Goal: Transaction & Acquisition: Purchase product/service

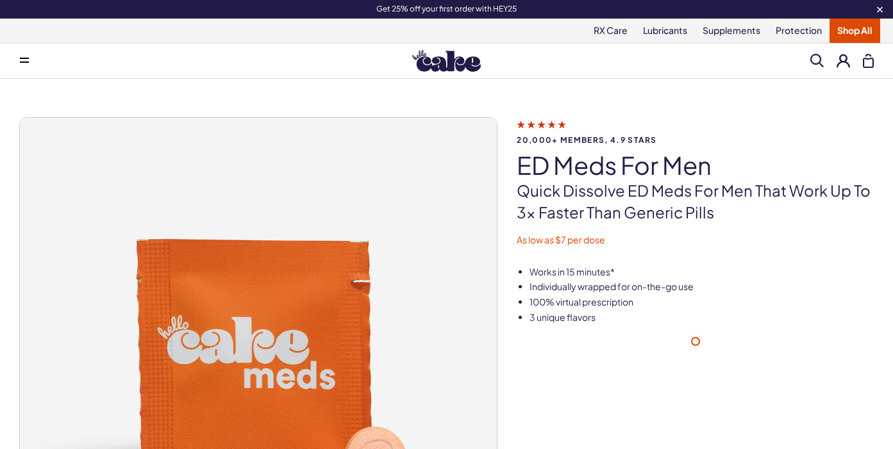
click at [843, 62] on button at bounding box center [843, 60] width 13 height 13
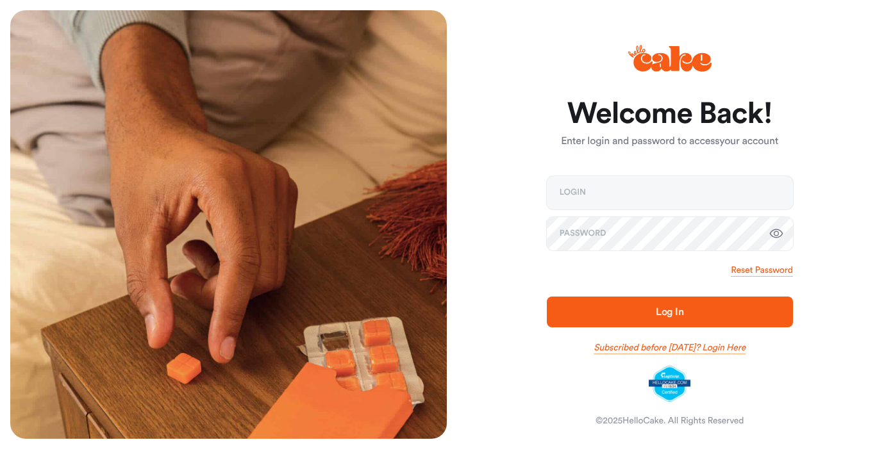
click at [728, 349] on link "Subscribed before Nov 1 2024? Login Here" at bounding box center [670, 348] width 152 height 13
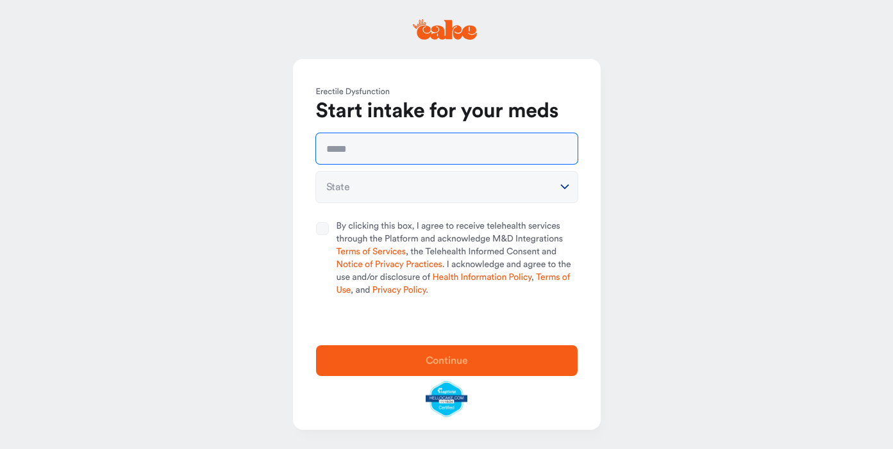
click at [442, 150] on input "text" at bounding box center [447, 148] width 262 height 31
type input "**********"
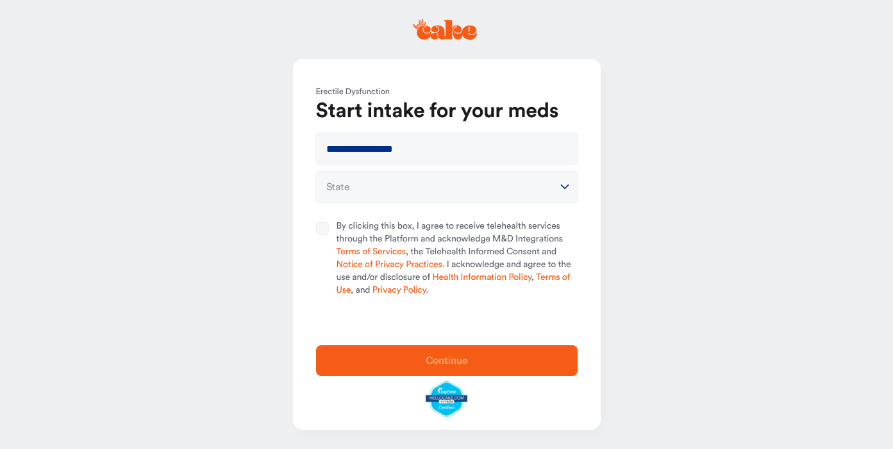
select select "**"
click at [319, 230] on button "By clicking this box, I agree to receive telehealth services through the Platfo…" at bounding box center [322, 229] width 13 height 13
click at [451, 358] on span "Continue" at bounding box center [447, 361] width 42 height 10
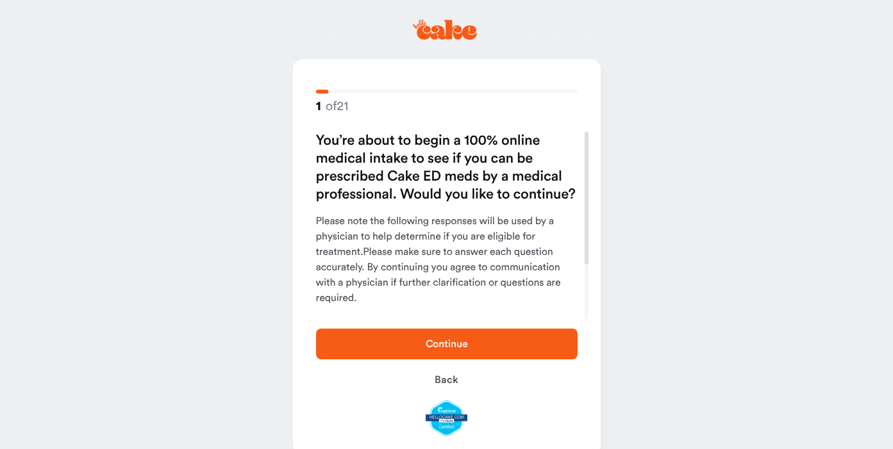
click at [458, 346] on span "Continue" at bounding box center [447, 344] width 42 height 10
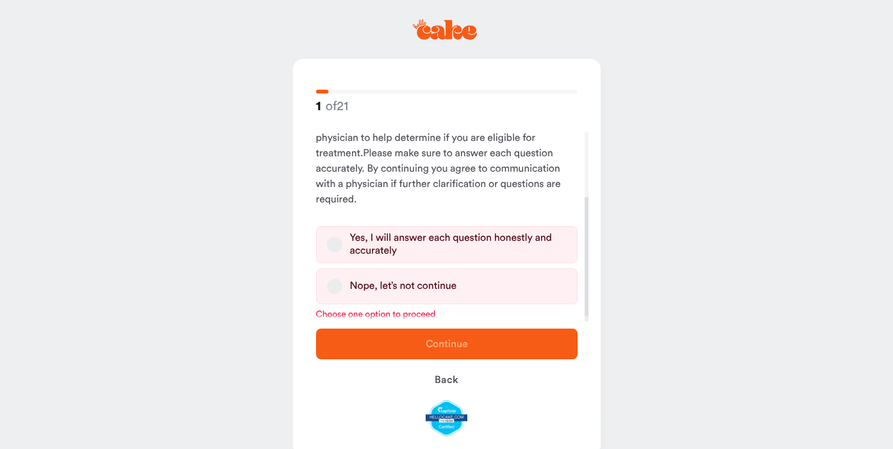
click at [432, 240] on div "Yes, I will answer each question honestly and accurately" at bounding box center [458, 245] width 217 height 26
click at [342, 240] on button "Yes, I will answer each question honestly and accurately" at bounding box center [334, 244] width 15 height 15
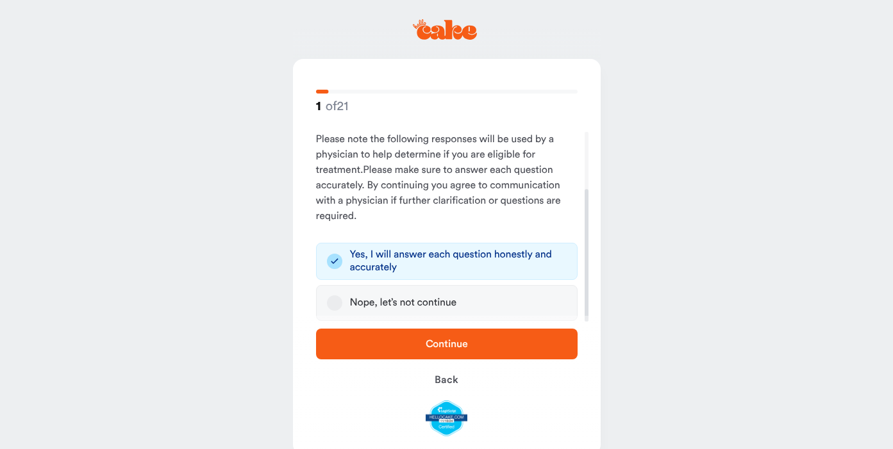
click at [440, 353] on button "Continue" at bounding box center [447, 344] width 262 height 31
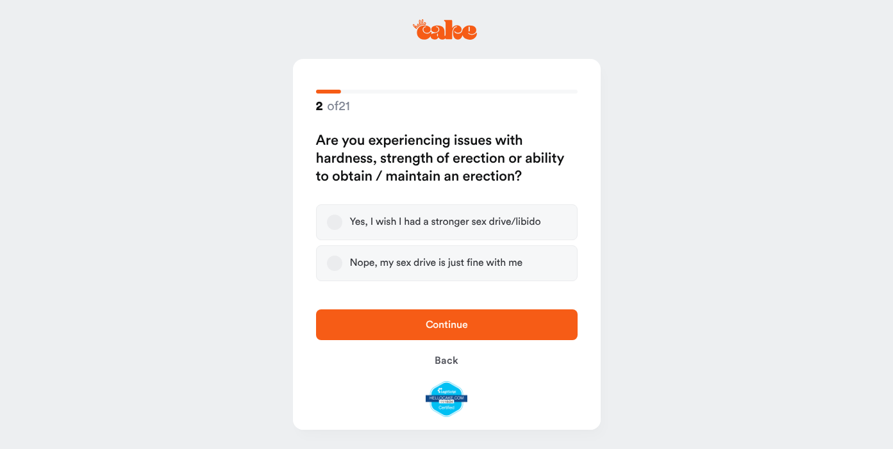
click at [439, 224] on div "Yes, I wish I had a stronger sex drive/libido" at bounding box center [445, 222] width 191 height 13
click at [342, 224] on button "Yes, I wish I had a stronger sex drive/libido" at bounding box center [334, 222] width 15 height 15
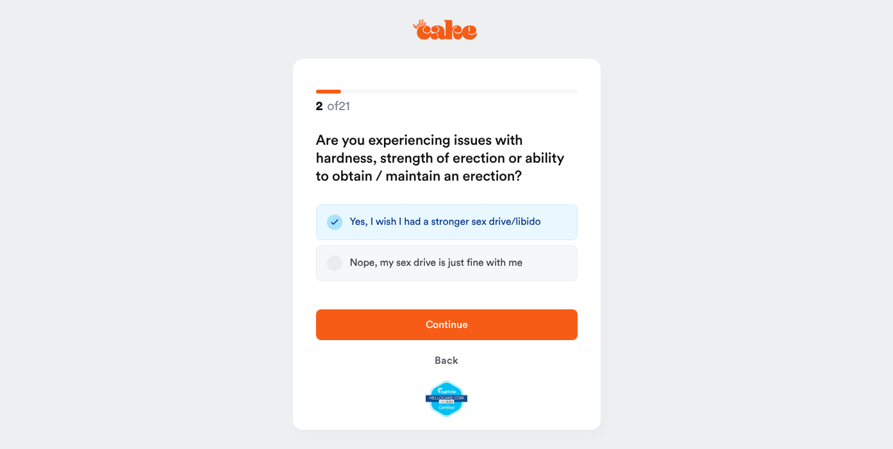
click at [451, 317] on span "Continue" at bounding box center [447, 324] width 221 height 15
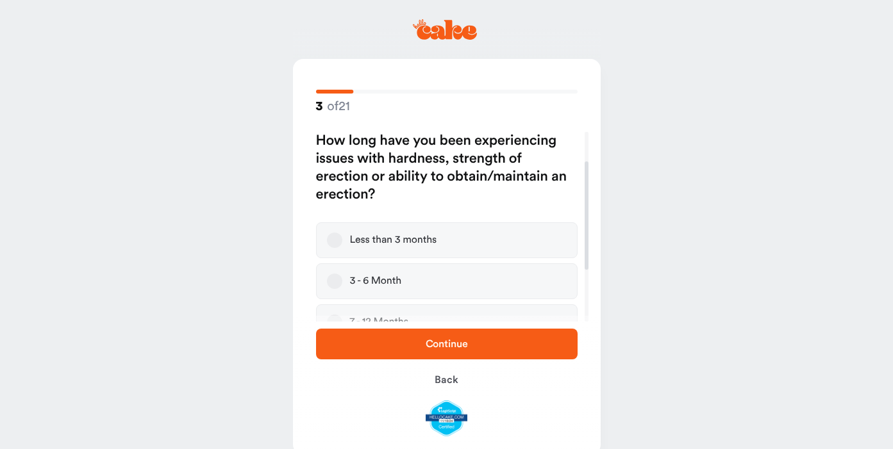
scroll to position [83, 0]
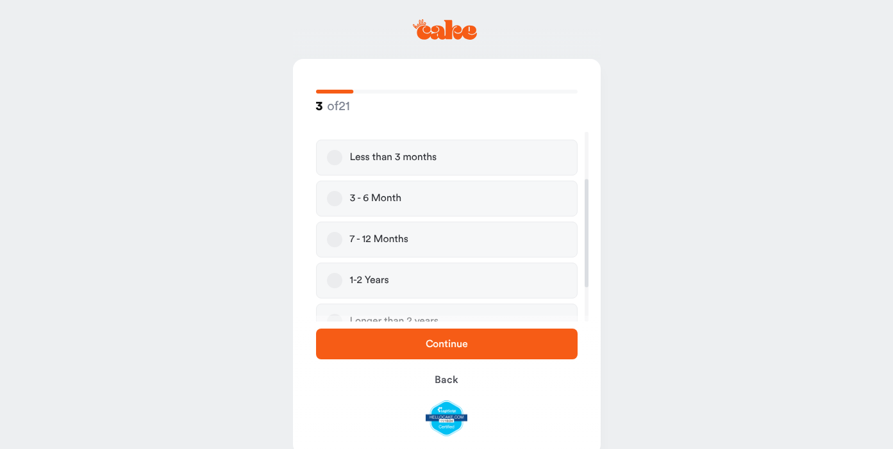
click at [442, 276] on label "1-2 Years" at bounding box center [447, 281] width 262 height 36
click at [342, 276] on button "1-2 Years" at bounding box center [334, 280] width 15 height 15
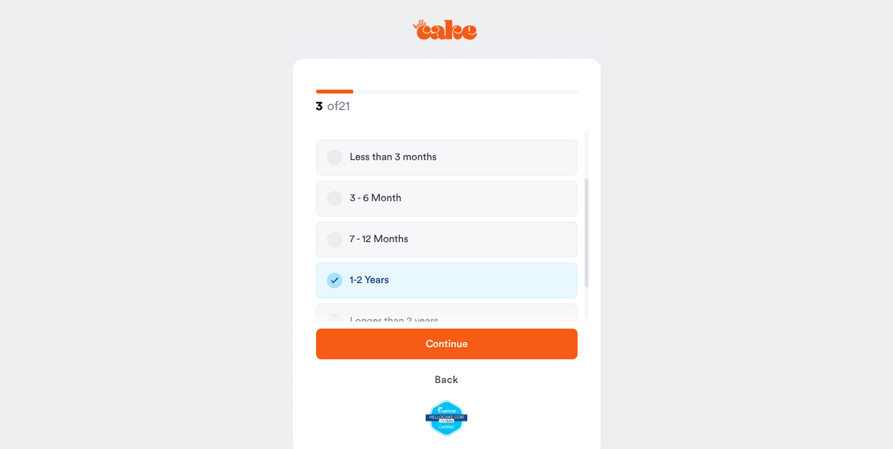
click at [440, 346] on span "Continue" at bounding box center [447, 344] width 42 height 10
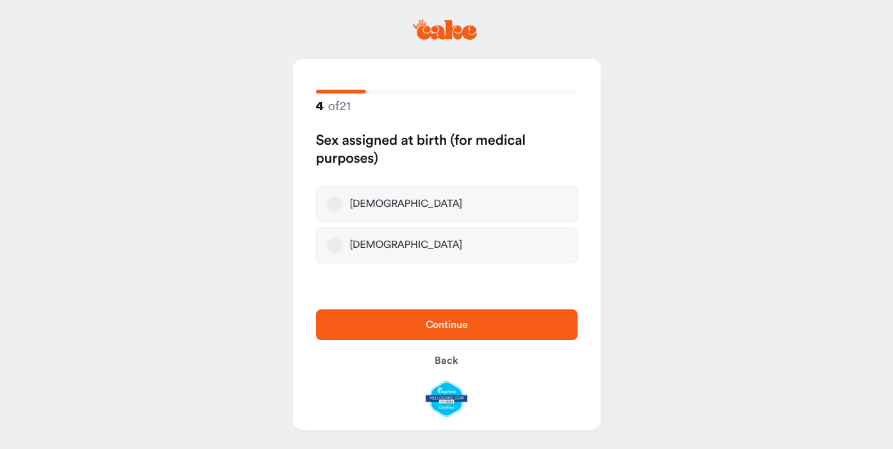
click at [397, 210] on label "Male" at bounding box center [447, 205] width 262 height 36
click at [342, 210] on button "Male" at bounding box center [334, 204] width 15 height 15
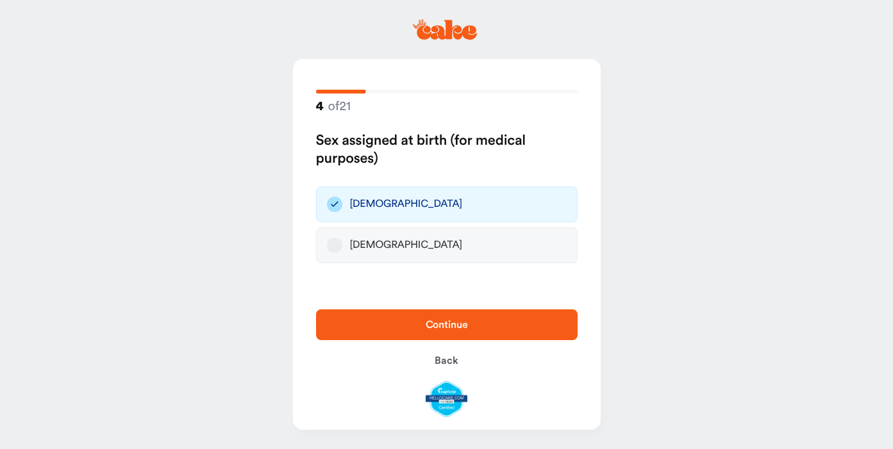
click at [408, 326] on span "Continue" at bounding box center [447, 324] width 221 height 15
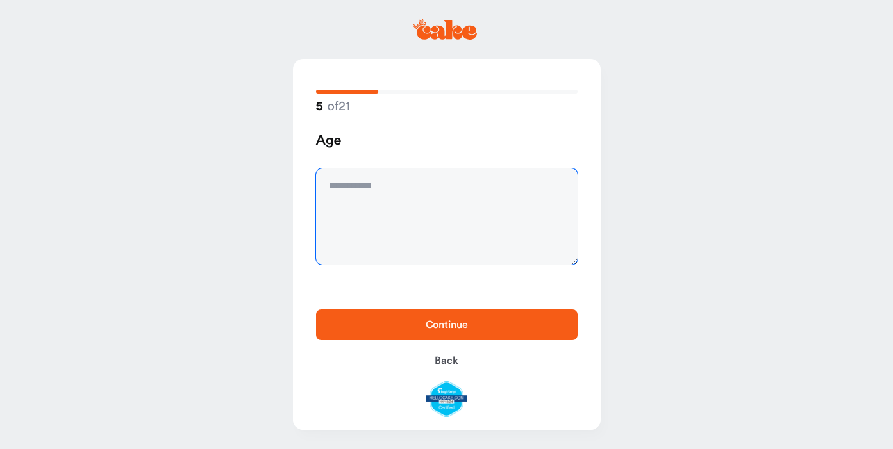
click at [401, 228] on textarea at bounding box center [447, 217] width 262 height 96
type textarea "**"
click at [405, 320] on span "Continue" at bounding box center [447, 324] width 221 height 15
click at [407, 216] on textarea "To enrich screen reader interactions, please activate Accessibility in Grammarl…" at bounding box center [447, 217] width 262 height 96
type textarea "***"
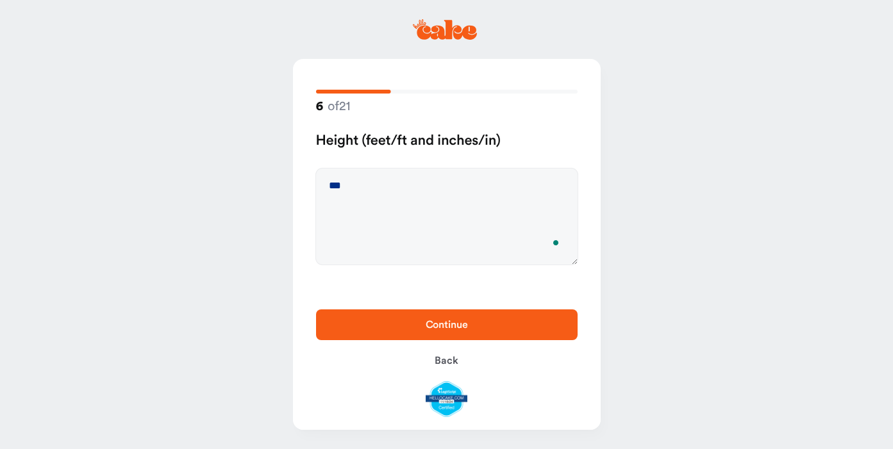
click at [410, 341] on div "Continue Back" at bounding box center [447, 363] width 308 height 133
click at [394, 321] on span "Continue" at bounding box center [447, 324] width 221 height 15
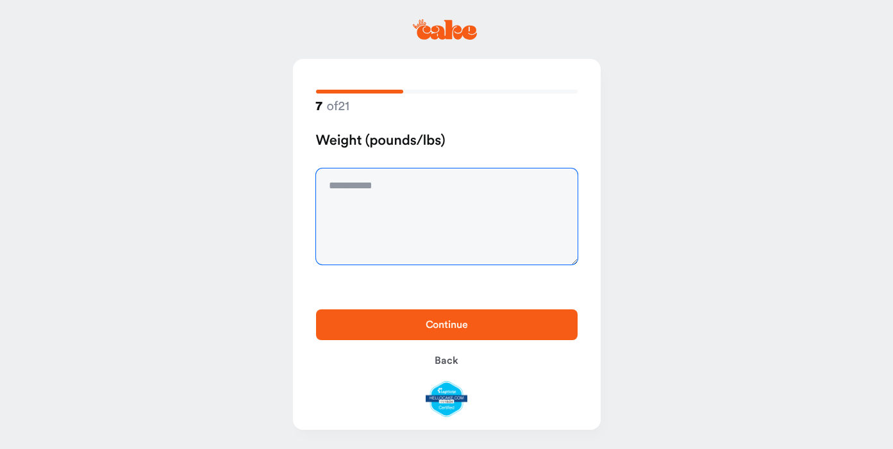
click at [381, 219] on textarea at bounding box center [447, 217] width 262 height 96
type textarea "***"
click at [378, 325] on span "Continue" at bounding box center [447, 324] width 221 height 15
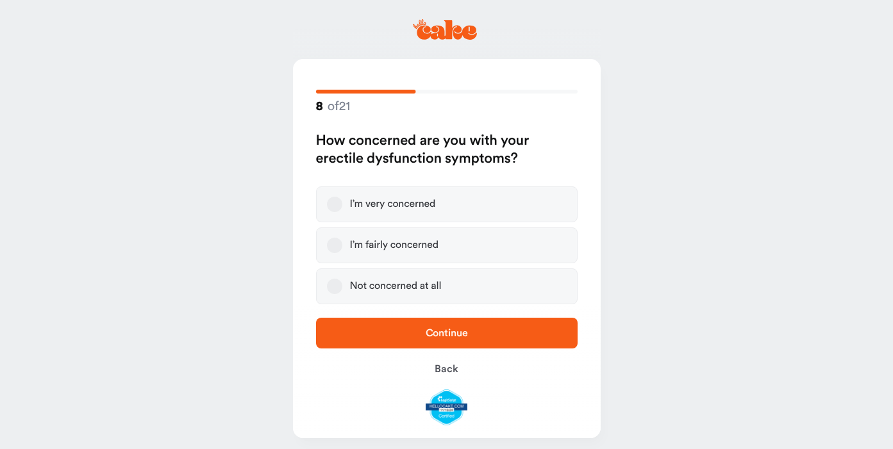
scroll to position [8, 0]
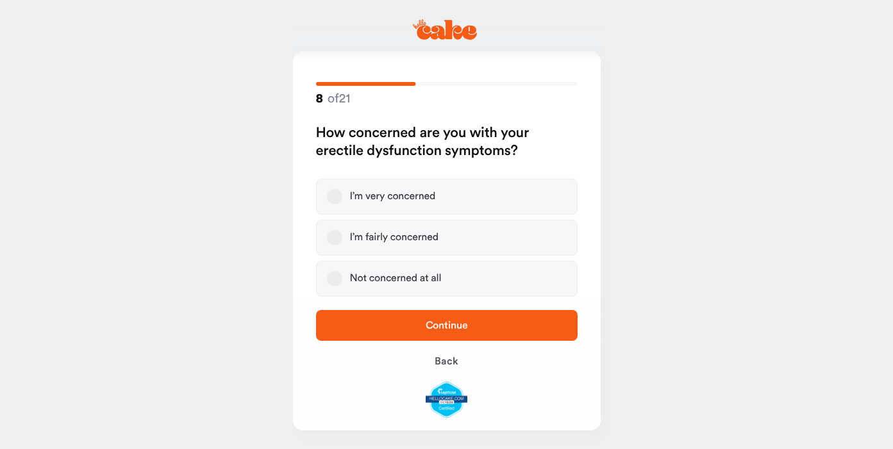
click at [423, 226] on label "I’m fairly concerned" at bounding box center [447, 238] width 262 height 36
click at [342, 230] on button "I’m fairly concerned" at bounding box center [334, 237] width 15 height 15
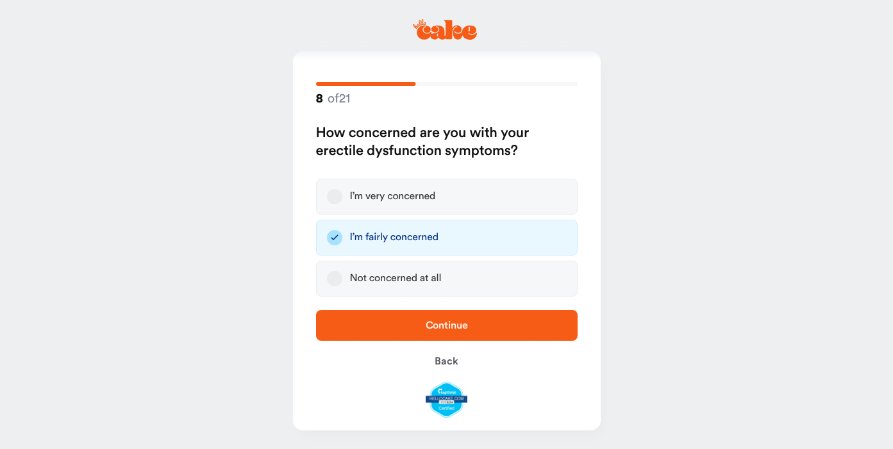
click at [430, 334] on button "Continue" at bounding box center [447, 325] width 262 height 31
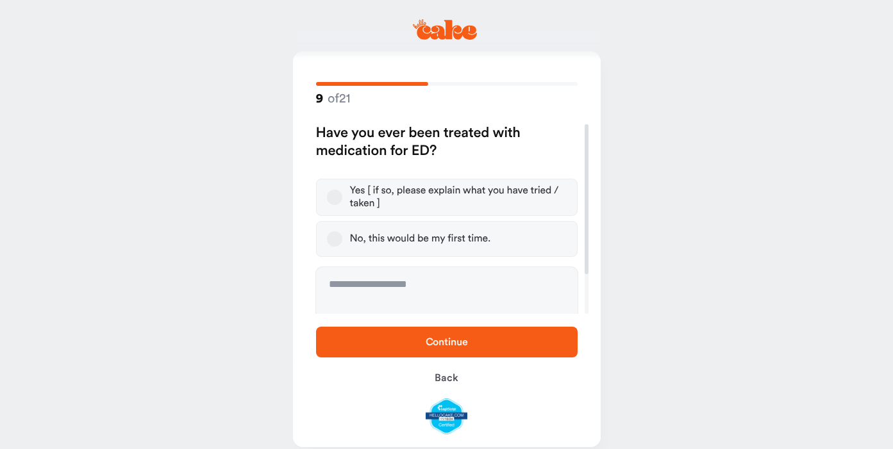
click at [376, 196] on div "Yes [ if so, please explain what you have tried / taken ]" at bounding box center [458, 198] width 217 height 26
click at [342, 196] on button "Yes [ if so, please explain what you have tried / taken ]" at bounding box center [334, 197] width 15 height 15
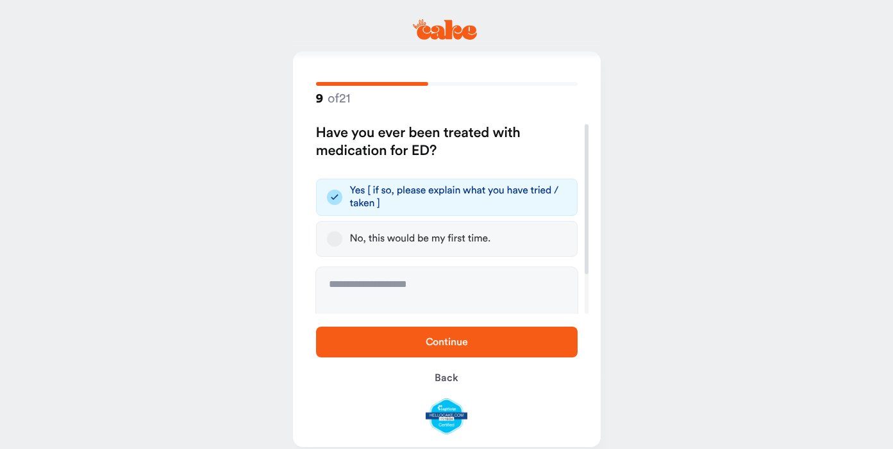
click at [424, 345] on span "Continue" at bounding box center [447, 342] width 221 height 15
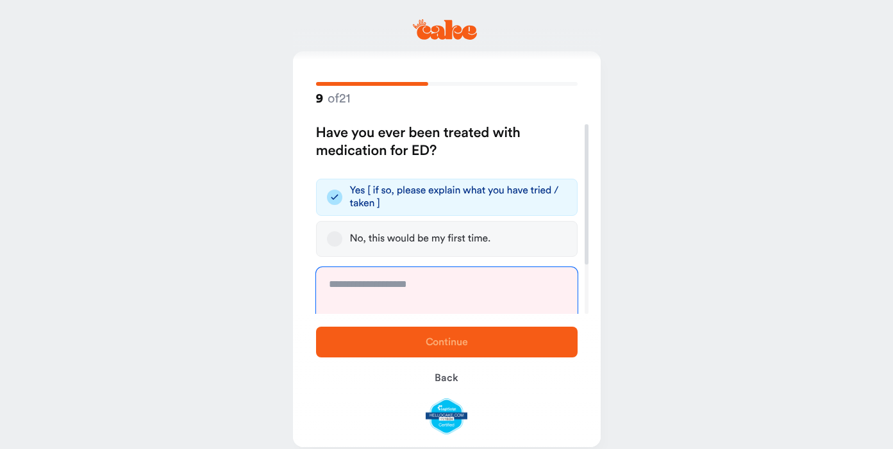
click at [434, 288] on textarea "To enrich screen reader interactions, please activate Accessibility in Grammarl…" at bounding box center [447, 315] width 262 height 96
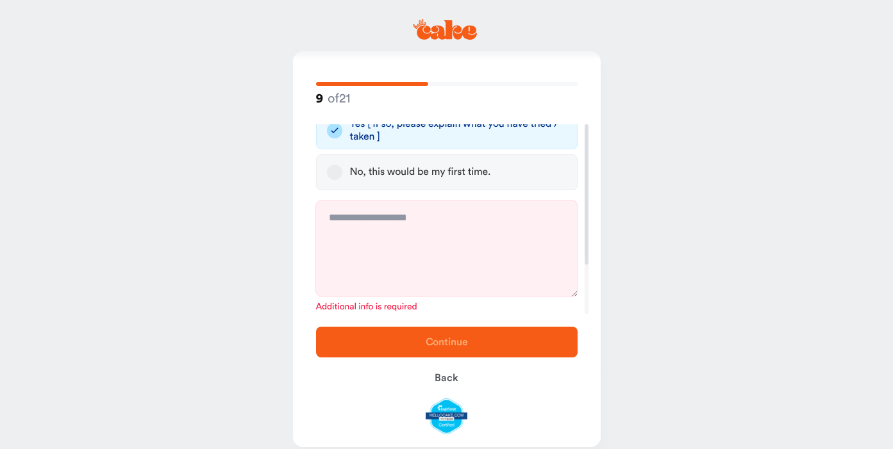
scroll to position [67, 0]
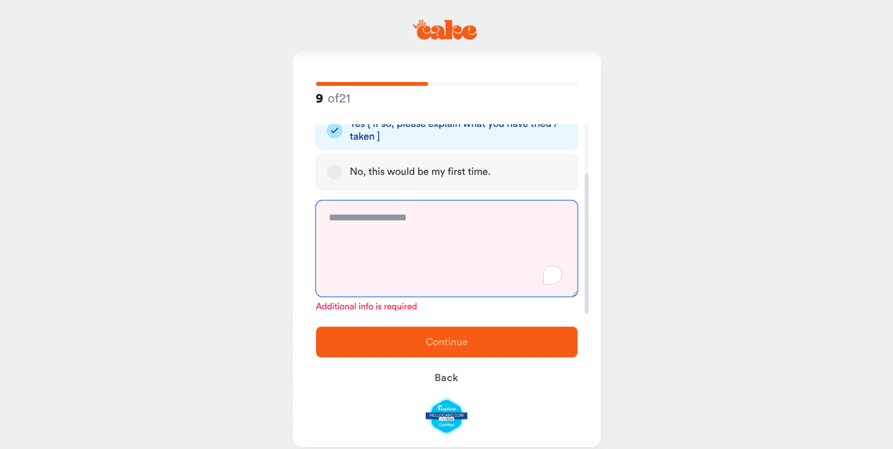
click at [417, 253] on textarea "To enrich screen reader interactions, please activate Accessibility in Grammarl…" at bounding box center [447, 249] width 262 height 96
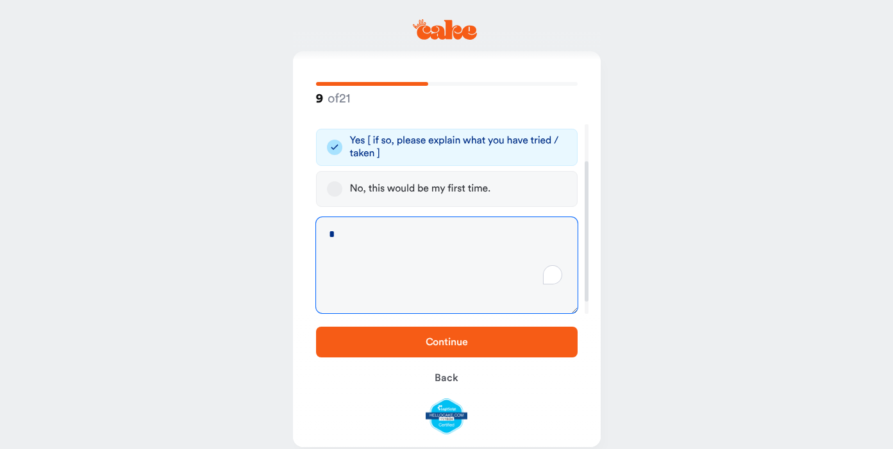
scroll to position [50, 0]
type textarea "**********"
click at [491, 346] on span "Continue" at bounding box center [447, 342] width 221 height 15
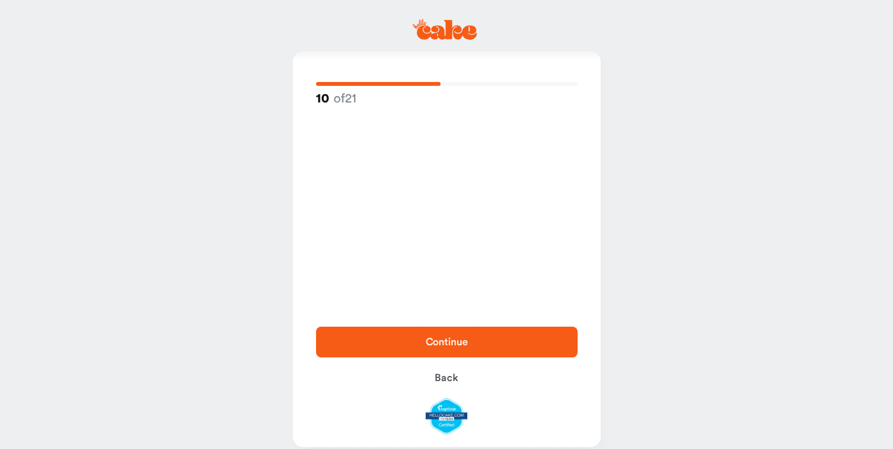
scroll to position [0, 0]
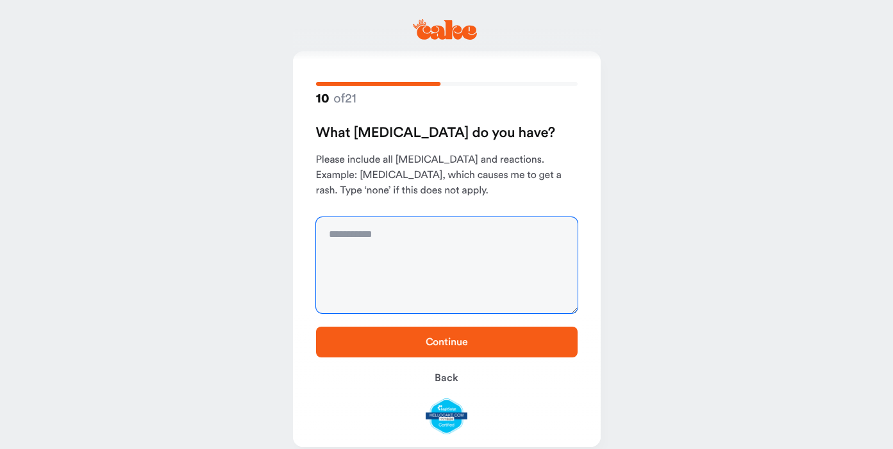
click at [416, 246] on textarea at bounding box center [447, 265] width 262 height 96
type textarea "***"
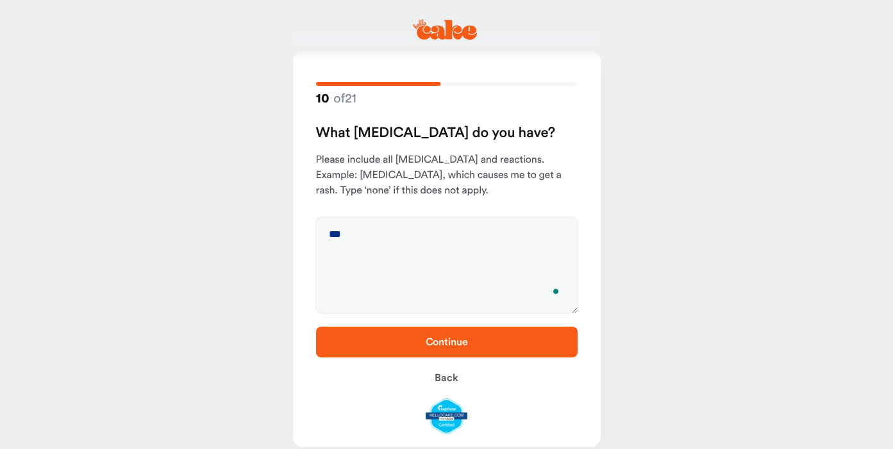
click at [462, 349] on button "Continue" at bounding box center [447, 342] width 262 height 31
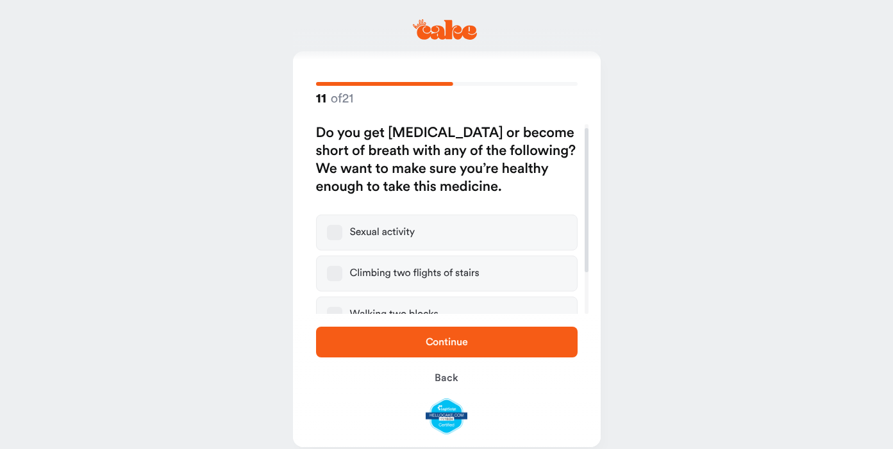
scroll to position [60, 0]
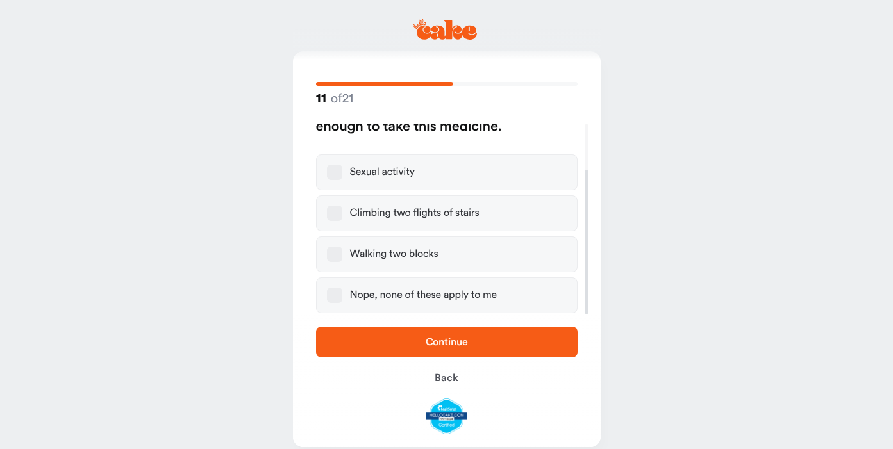
click at [401, 294] on div "Nope, none of these apply to me" at bounding box center [423, 295] width 147 height 13
click at [342, 294] on button "Nope, none of these apply to me" at bounding box center [334, 295] width 15 height 15
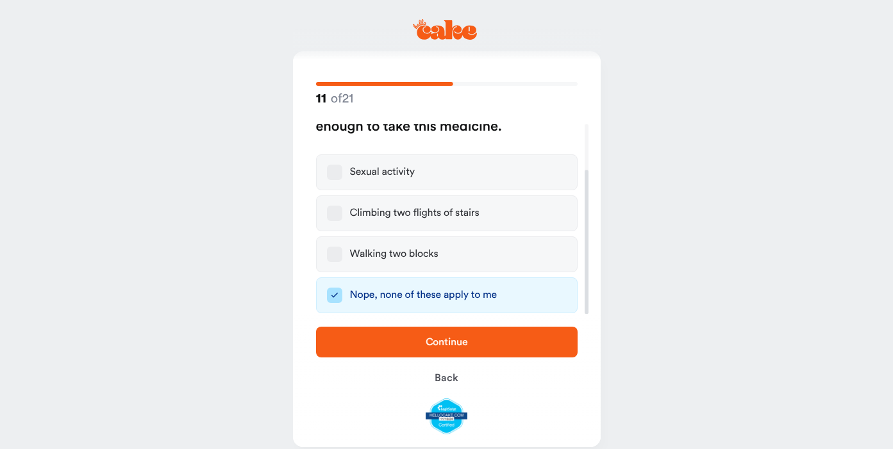
click at [401, 328] on button "Continue" at bounding box center [447, 342] width 262 height 31
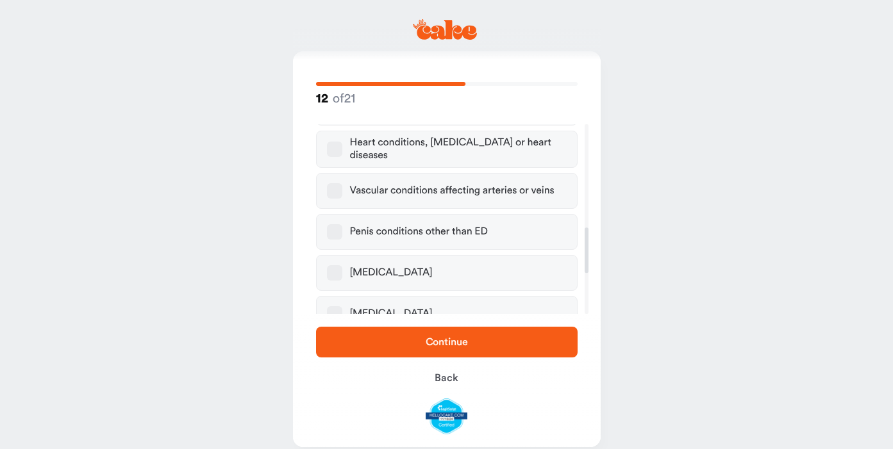
scroll to position [434, 0]
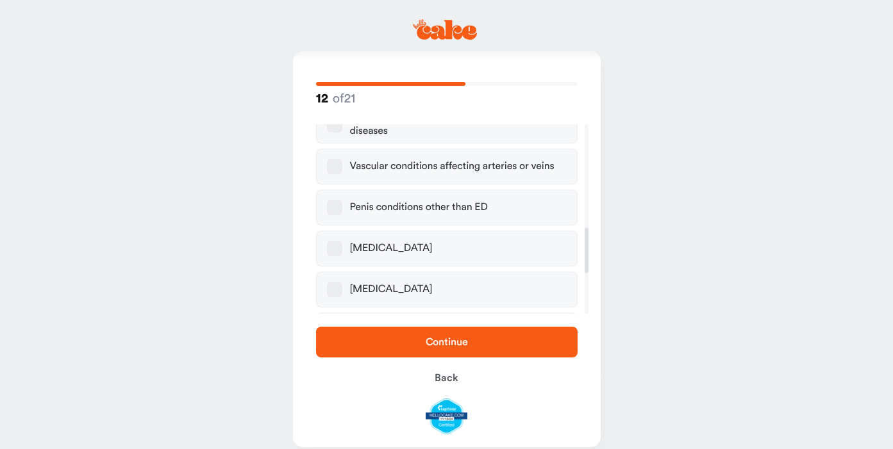
click at [385, 283] on div "High blood pressure" at bounding box center [391, 289] width 83 height 13
click at [342, 282] on button "High blood pressure" at bounding box center [334, 289] width 15 height 15
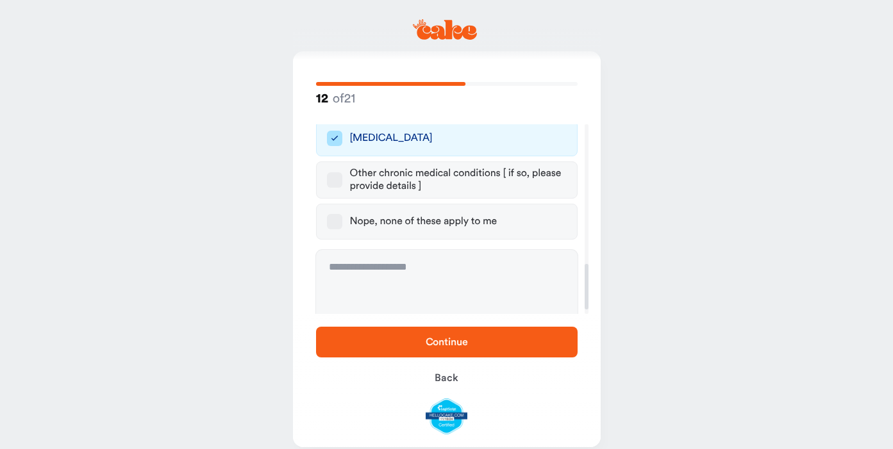
scroll to position [603, 0]
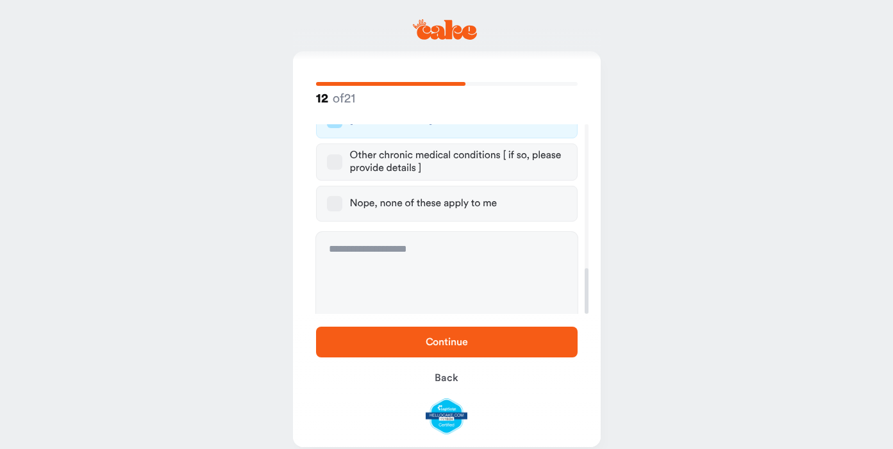
click at [409, 340] on span "Continue" at bounding box center [447, 342] width 221 height 15
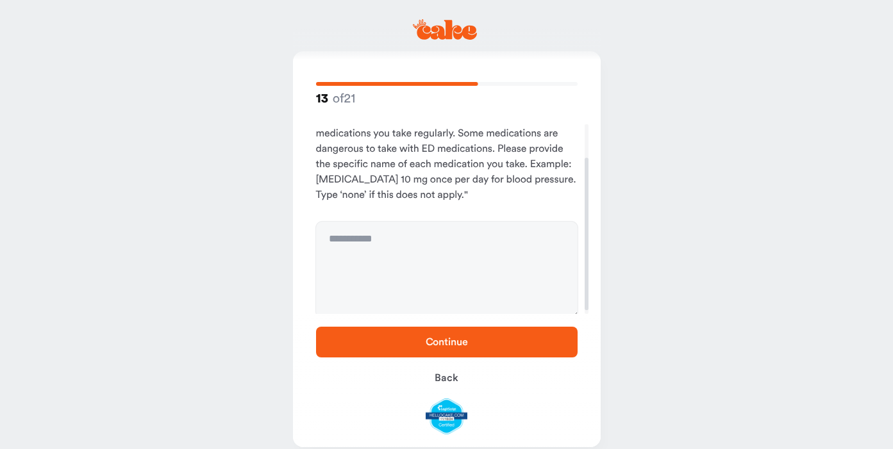
scroll to position [0, 0]
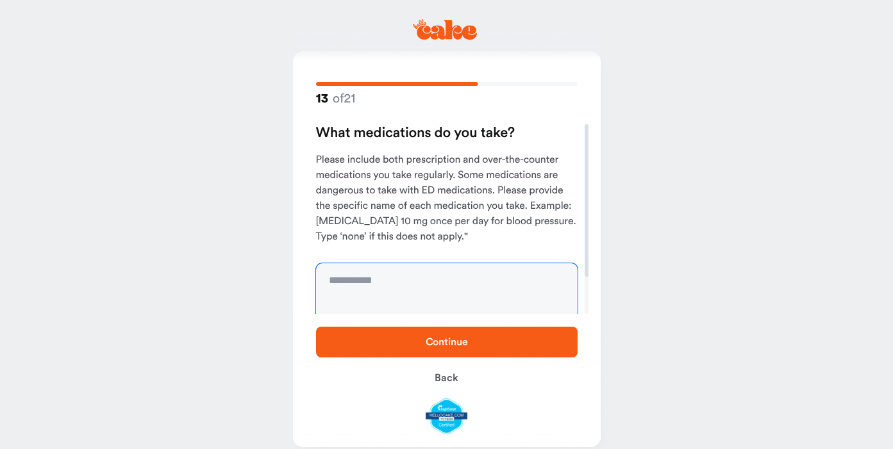
click at [417, 288] on textarea at bounding box center [447, 312] width 262 height 96
type textarea "****"
click at [446, 343] on span "Continue" at bounding box center [447, 342] width 42 height 10
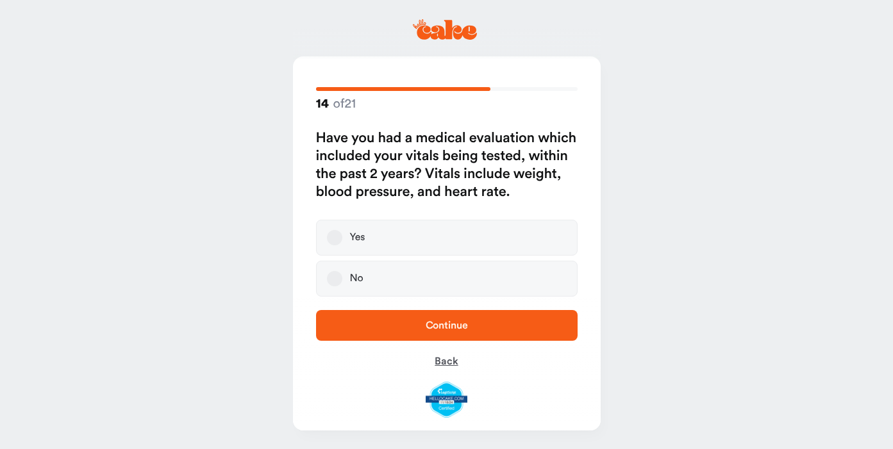
click at [446, 358] on span "Back" at bounding box center [446, 362] width 23 height 10
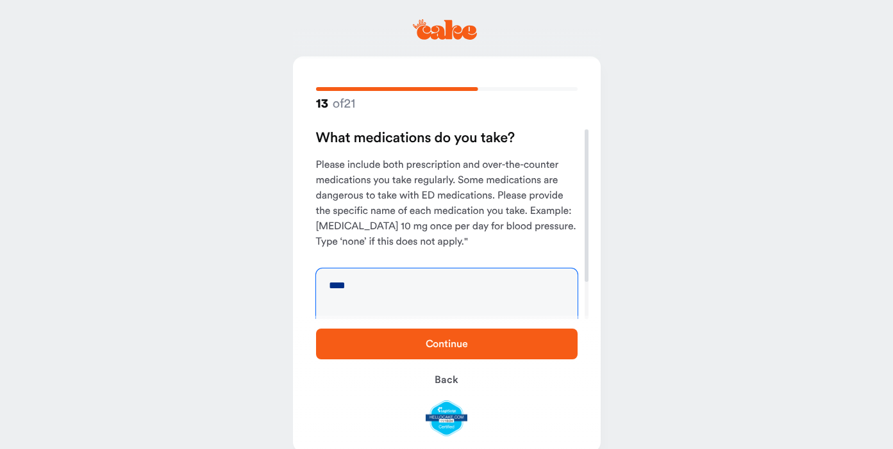
click at [417, 293] on textarea "****" at bounding box center [447, 317] width 262 height 96
type textarea "**********"
click at [460, 340] on span "Continue" at bounding box center [447, 344] width 42 height 10
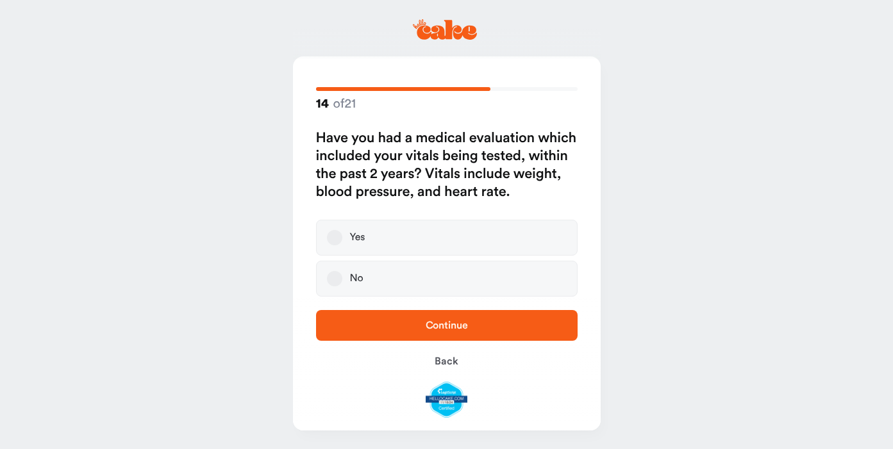
click at [351, 282] on div "No" at bounding box center [356, 279] width 13 height 13
click at [342, 282] on button "No" at bounding box center [334, 278] width 15 height 15
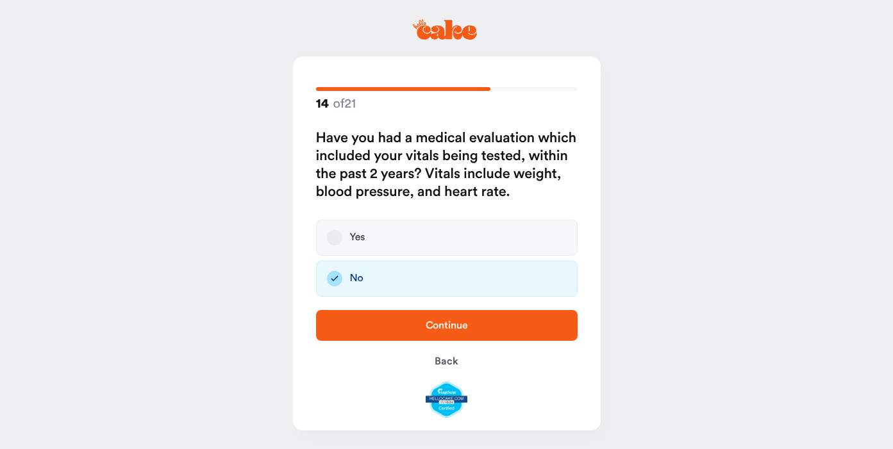
click at [395, 330] on span "Continue" at bounding box center [447, 325] width 221 height 15
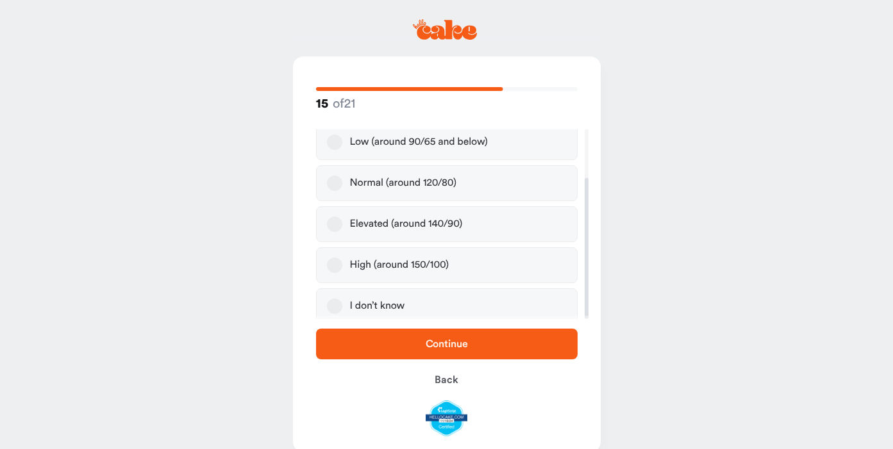
scroll to position [65, 0]
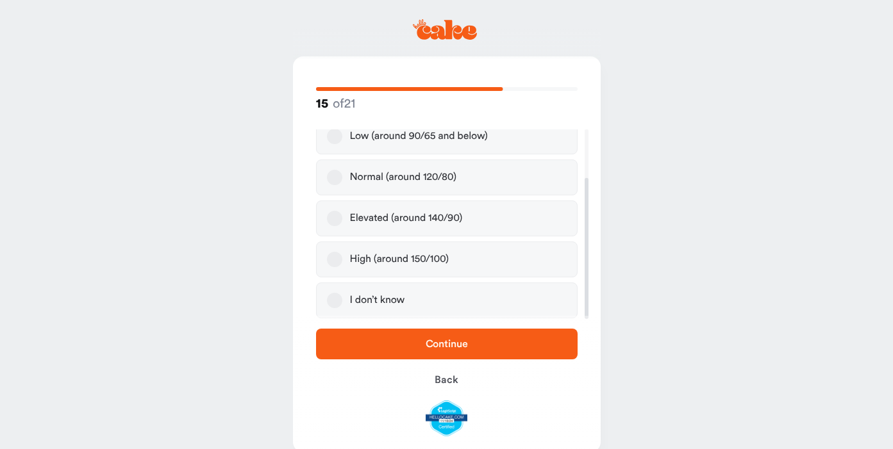
click at [396, 217] on div "Elevated (around 140/90)" at bounding box center [406, 218] width 113 height 13
click at [342, 217] on button "Elevated (around 140/90)" at bounding box center [334, 218] width 15 height 15
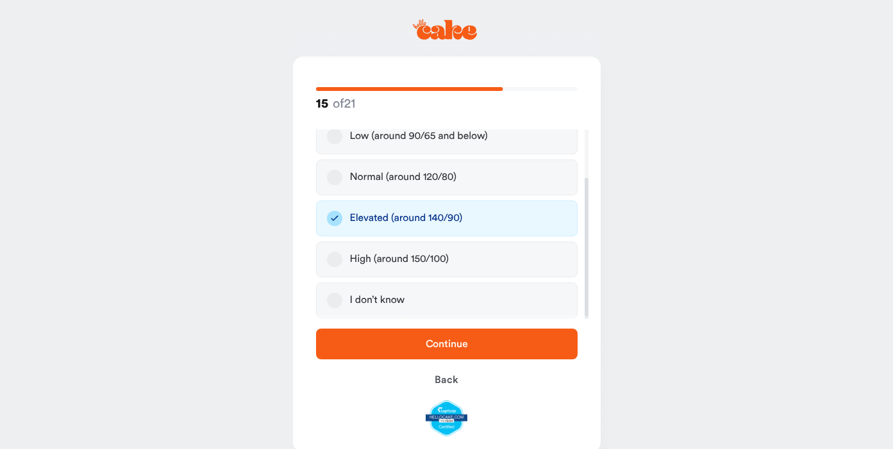
click at [417, 347] on span "Continue" at bounding box center [447, 344] width 221 height 15
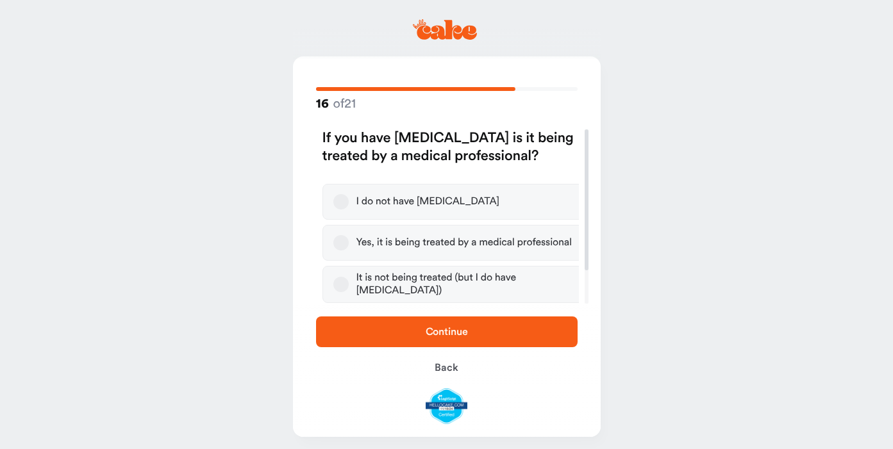
scroll to position [0, 0]
click at [423, 287] on div "It is not being treated (but I do have high blood pressure)" at bounding box center [458, 285] width 217 height 26
click at [342, 287] on button "It is not being treated (but I do have high blood pressure)" at bounding box center [334, 284] width 15 height 15
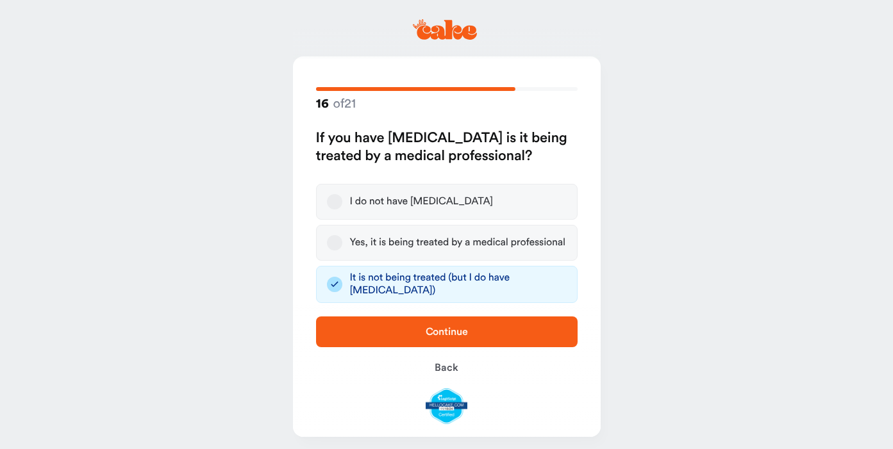
scroll to position [9, 0]
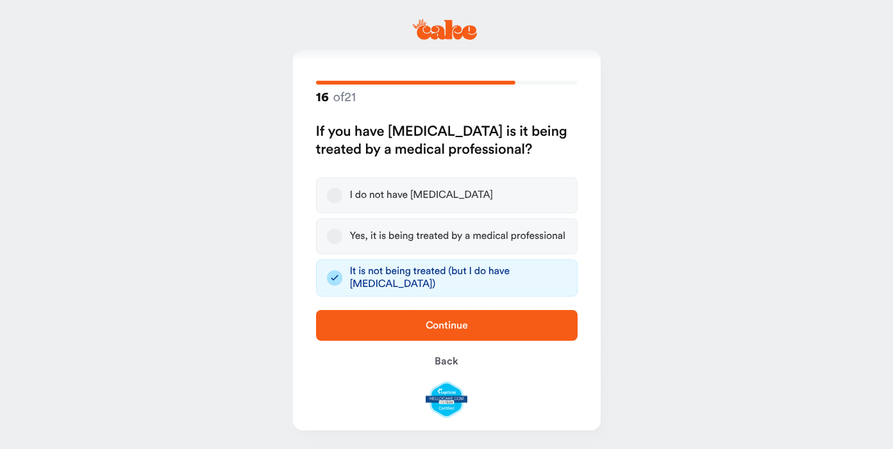
click at [396, 333] on button "Continue" at bounding box center [447, 325] width 262 height 31
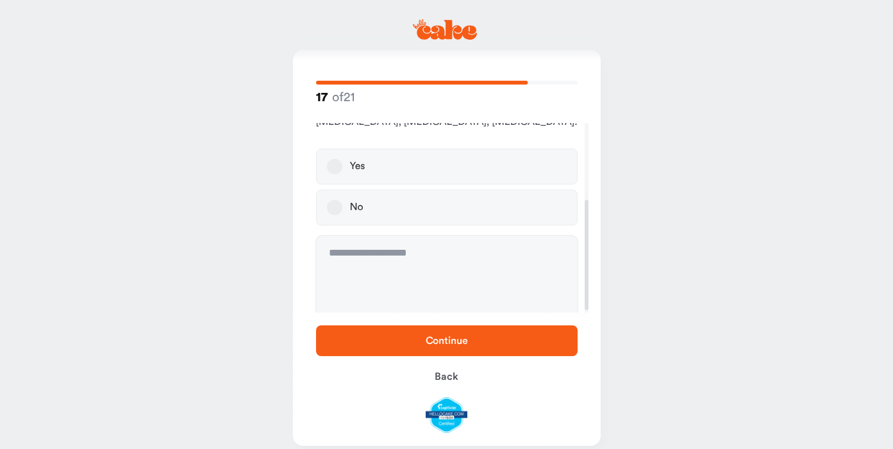
scroll to position [132, 0]
click at [376, 197] on label "No" at bounding box center [447, 207] width 262 height 36
click at [342, 199] on button "No" at bounding box center [334, 206] width 15 height 15
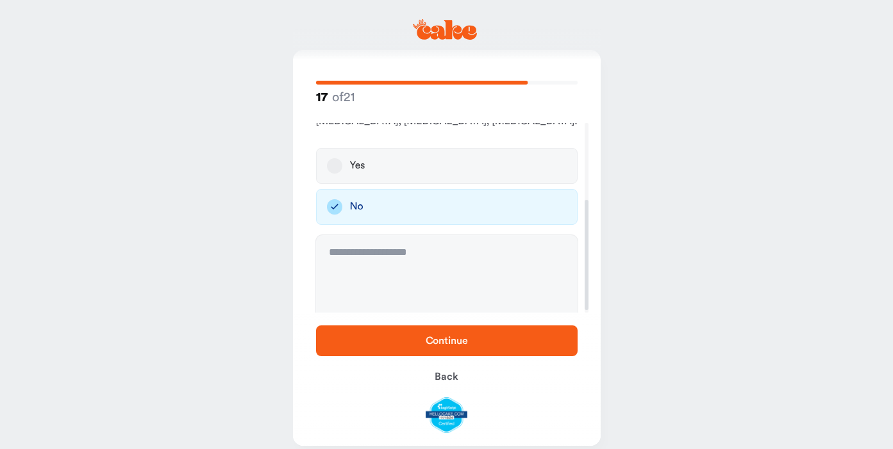
click at [424, 339] on span "Continue" at bounding box center [447, 340] width 221 height 15
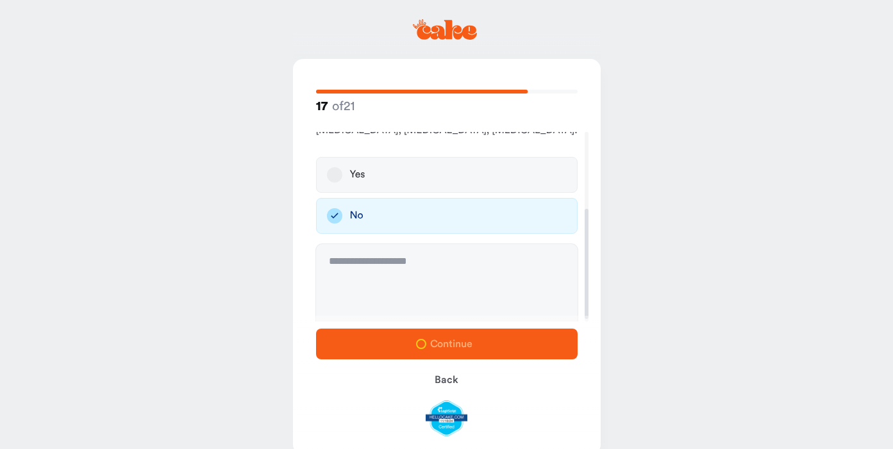
scroll to position [0, 0]
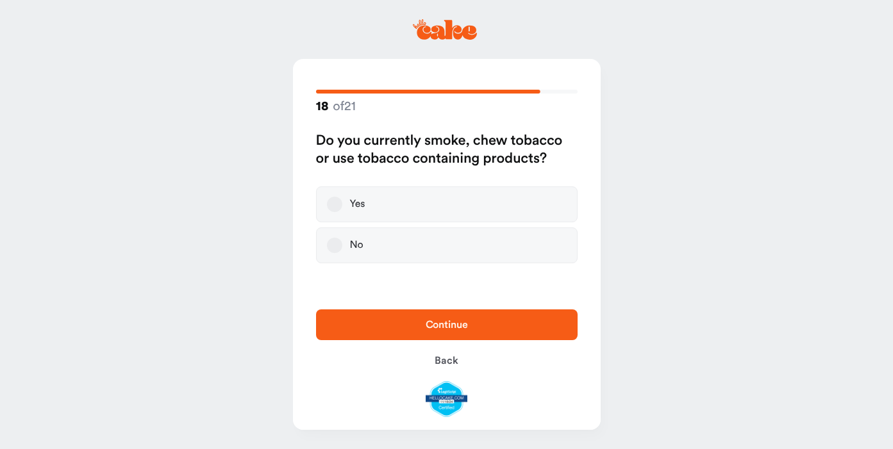
click at [331, 244] on button "No" at bounding box center [334, 245] width 15 height 15
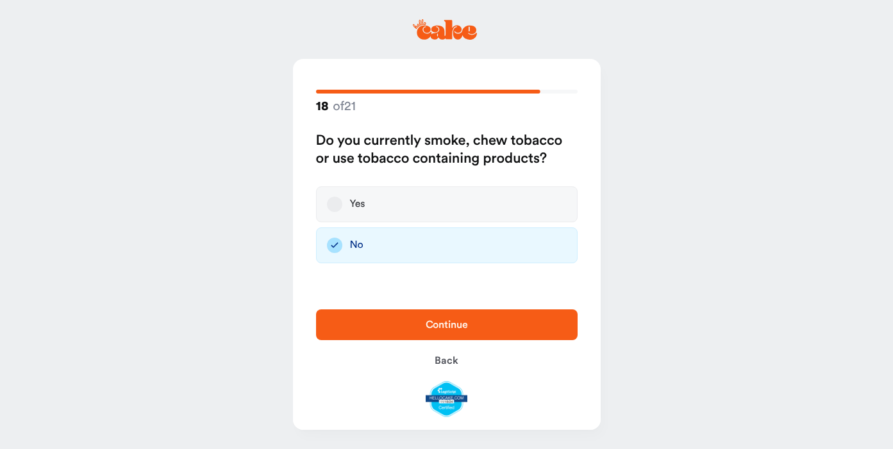
click at [376, 327] on span "Continue" at bounding box center [447, 324] width 221 height 15
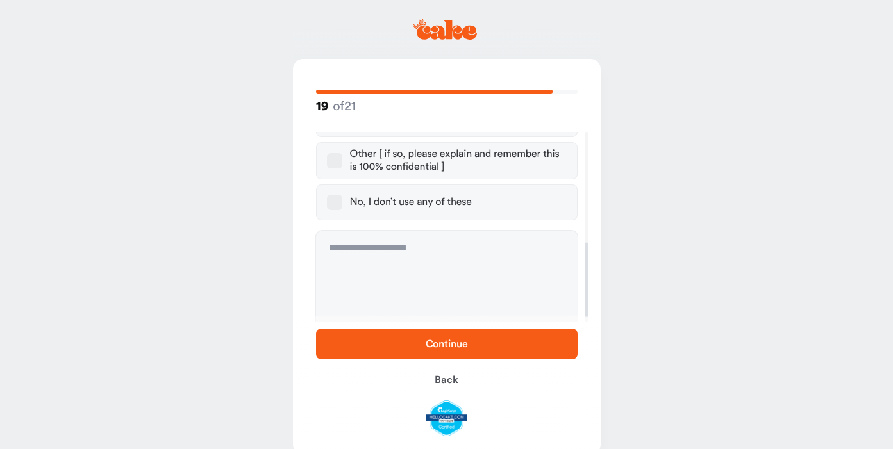
scroll to position [289, 0]
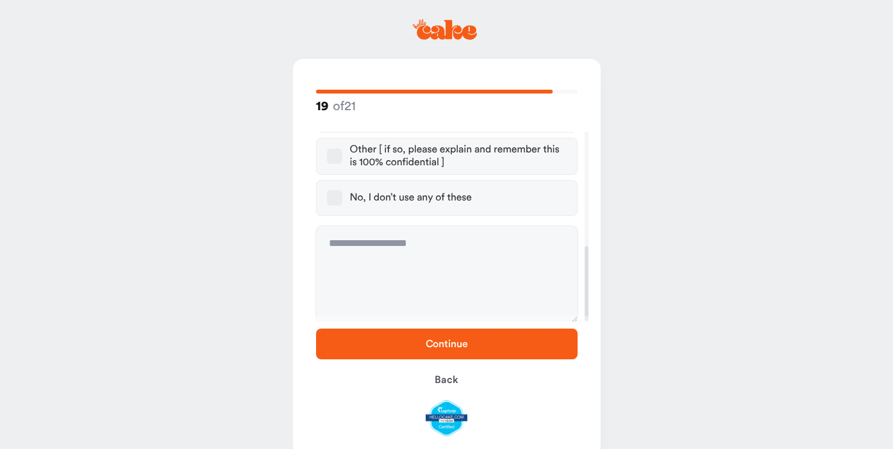
click at [402, 195] on div "No, I don’t use any of these" at bounding box center [411, 198] width 122 height 13
click at [342, 195] on button "No, I don’t use any of these" at bounding box center [334, 197] width 15 height 15
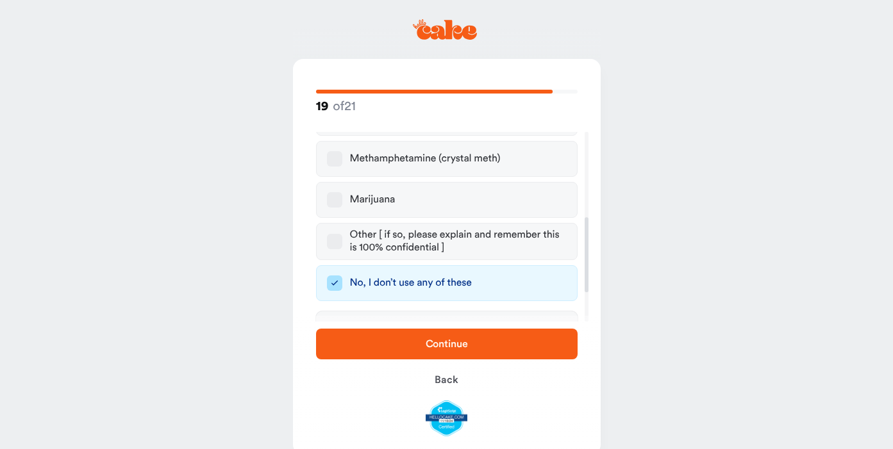
scroll to position [215, 0]
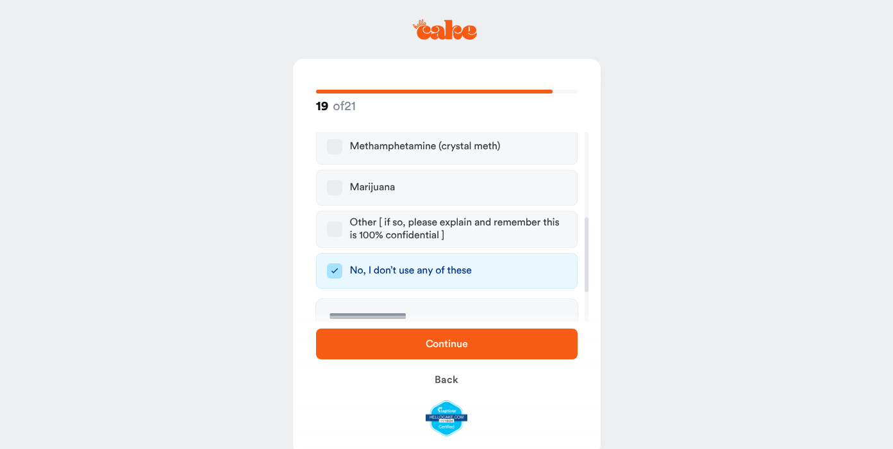
click at [331, 188] on button "Marijuana" at bounding box center [334, 187] width 15 height 15
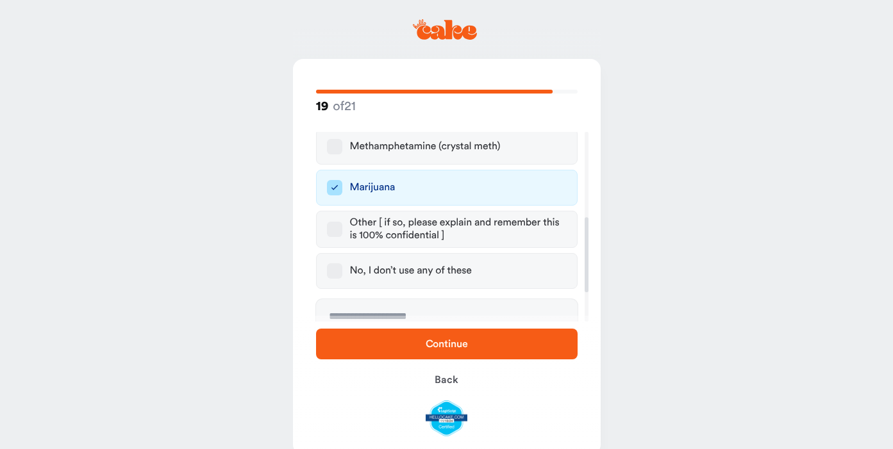
click at [405, 347] on span "Continue" at bounding box center [447, 344] width 221 height 15
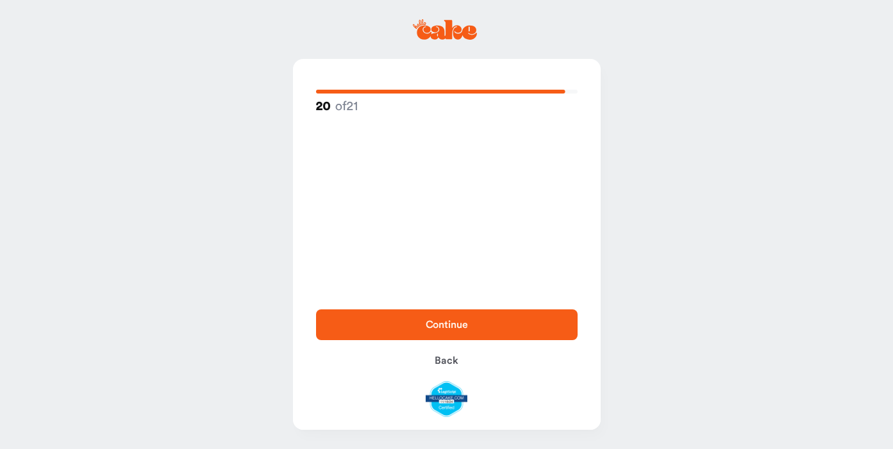
scroll to position [0, 0]
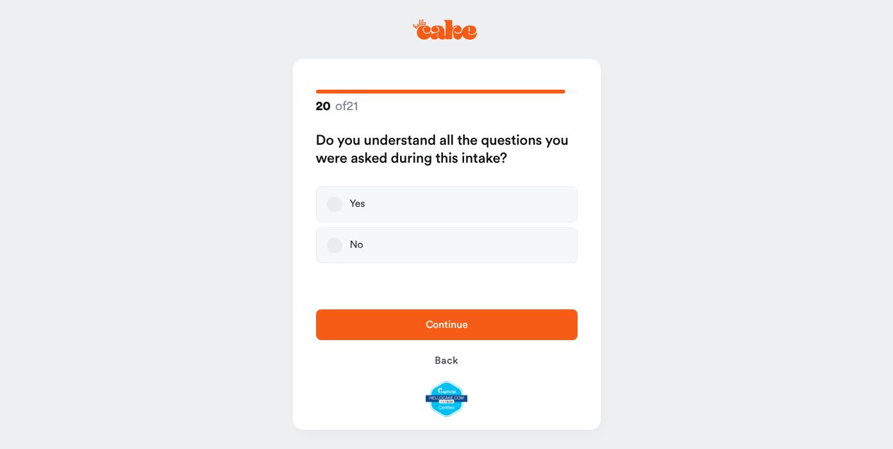
click at [341, 206] on button "Yes" at bounding box center [334, 204] width 15 height 15
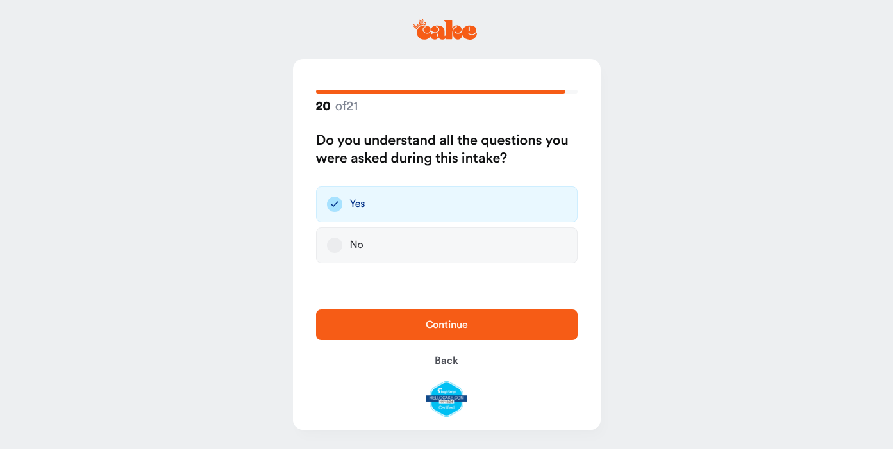
click at [421, 324] on span "Continue" at bounding box center [447, 324] width 221 height 15
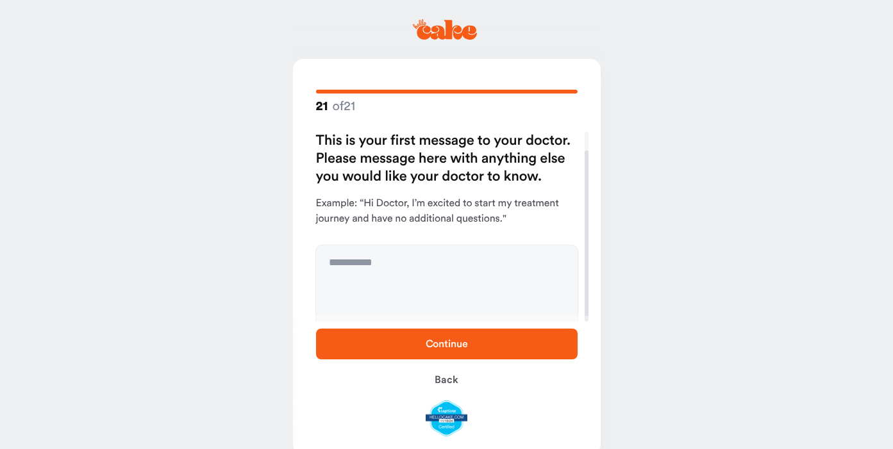
scroll to position [21, 0]
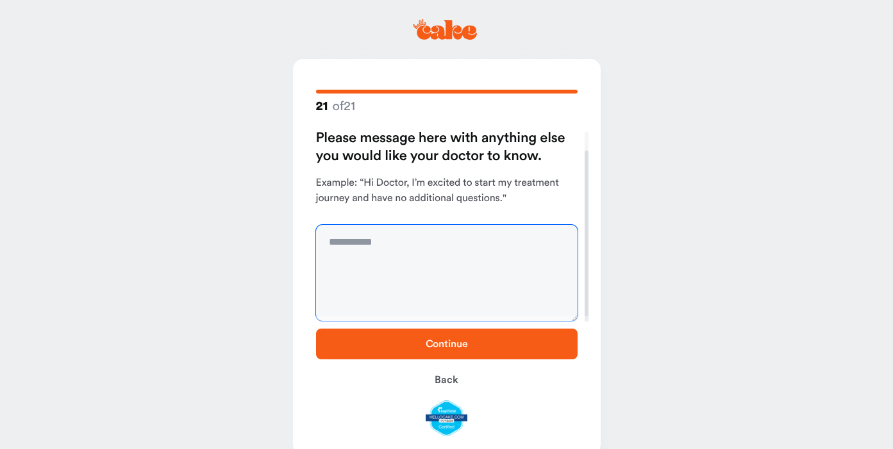
click at [406, 252] on textarea at bounding box center [447, 273] width 262 height 96
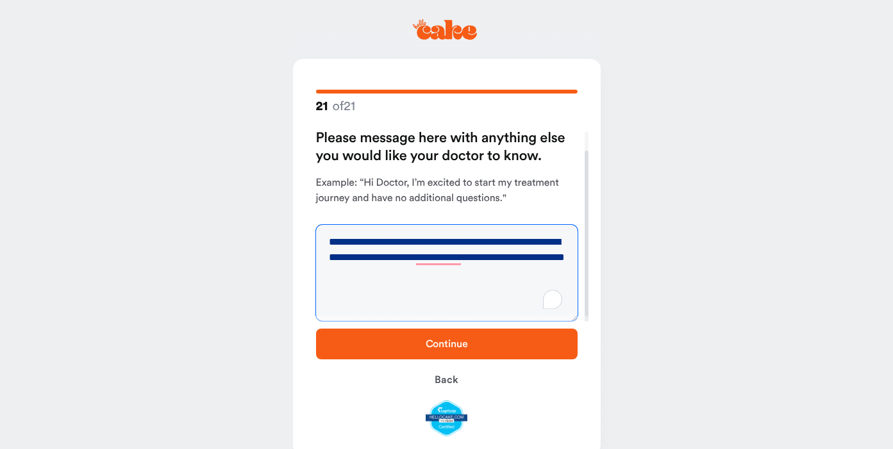
drag, startPoint x: 510, startPoint y: 270, endPoint x: 491, endPoint y: 258, distance: 23.3
click at [491, 258] on textarea "**********" at bounding box center [447, 273] width 262 height 96
type textarea "**********"
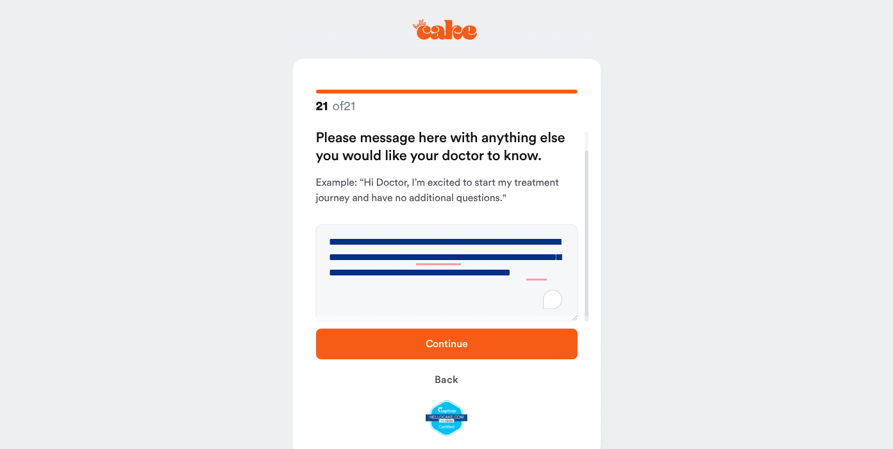
click at [496, 330] on button "Continue" at bounding box center [447, 344] width 262 height 31
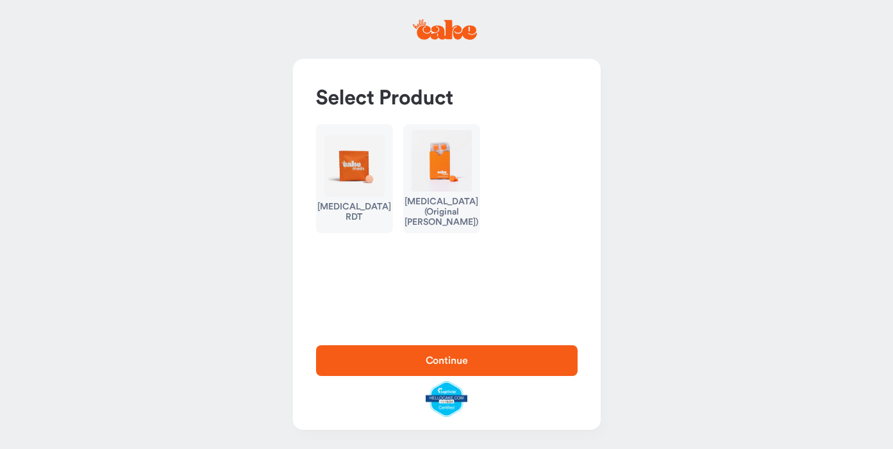
click at [443, 210] on div "Erectile Dysfunction (Original Troche)" at bounding box center [441, 212] width 73 height 31
click at [385, 293] on div "Select Product Erectile Dysfunction RDT Erectile Dysfunction (Original Troche)" at bounding box center [447, 196] width 308 height 274
click at [486, 275] on div "Select Product Erectile Dysfunction RDT Erectile Dysfunction (Original Troche)" at bounding box center [447, 196] width 308 height 274
click at [357, 184] on img "button" at bounding box center [354, 166] width 60 height 62
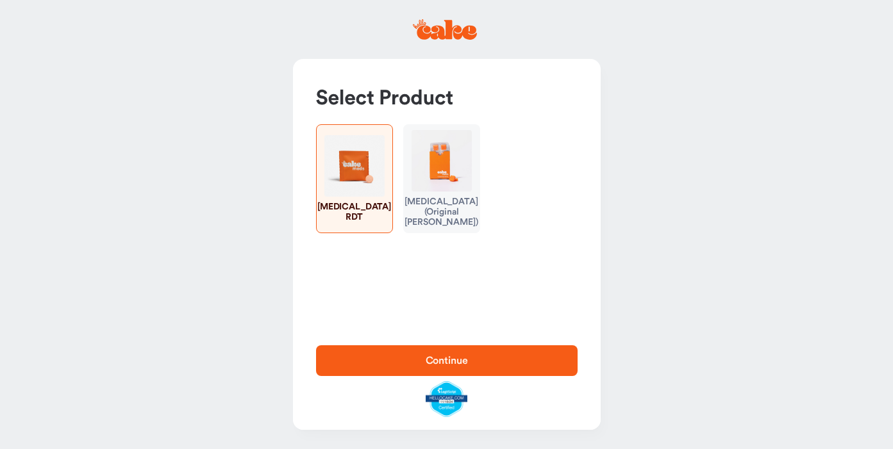
type button "2"
click at [347, 181] on img "button" at bounding box center [354, 166] width 60 height 62
click at [452, 353] on span "Continue" at bounding box center [447, 360] width 221 height 15
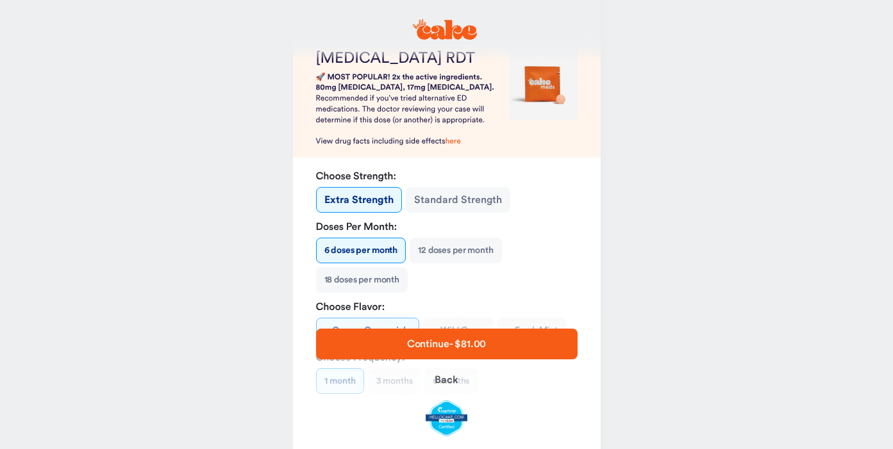
scroll to position [99, 0]
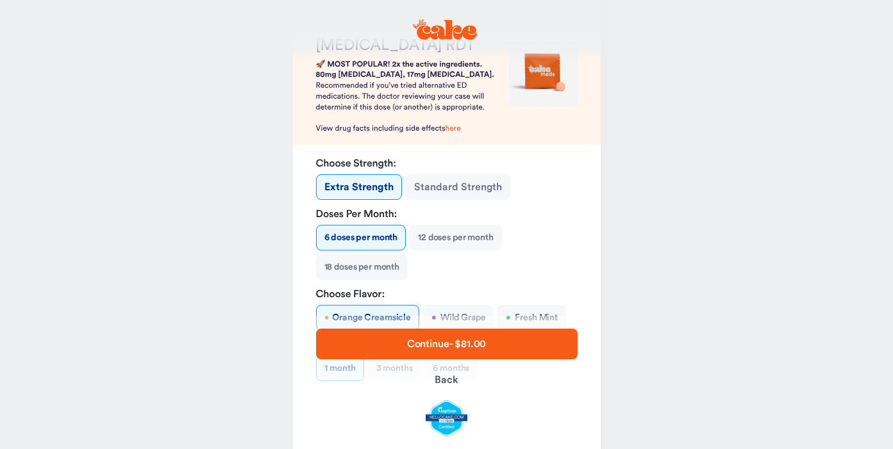
click at [473, 187] on button "Standard Strength" at bounding box center [458, 187] width 105 height 26
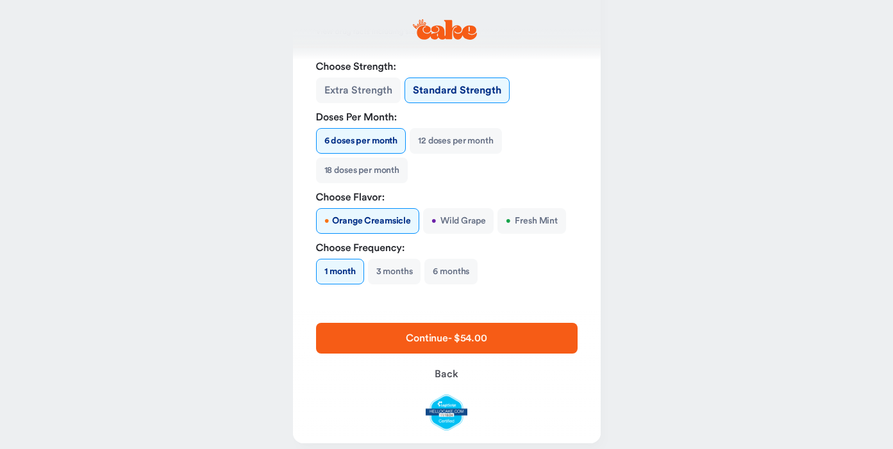
scroll to position [112, 0]
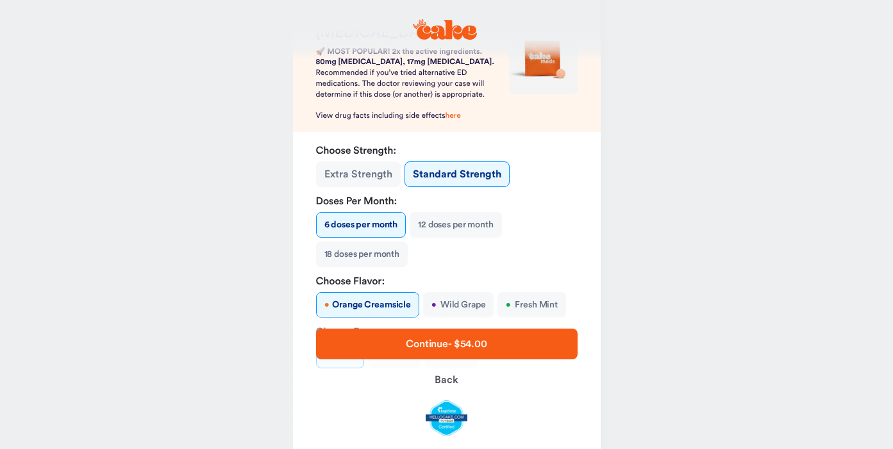
click at [372, 180] on button "Extra Strength" at bounding box center [358, 175] width 85 height 26
click at [444, 174] on button "Standard Strength" at bounding box center [458, 175] width 105 height 26
click at [382, 172] on button "Extra Strength" at bounding box center [358, 175] width 85 height 26
click at [456, 180] on button "Standard Strength" at bounding box center [458, 175] width 105 height 26
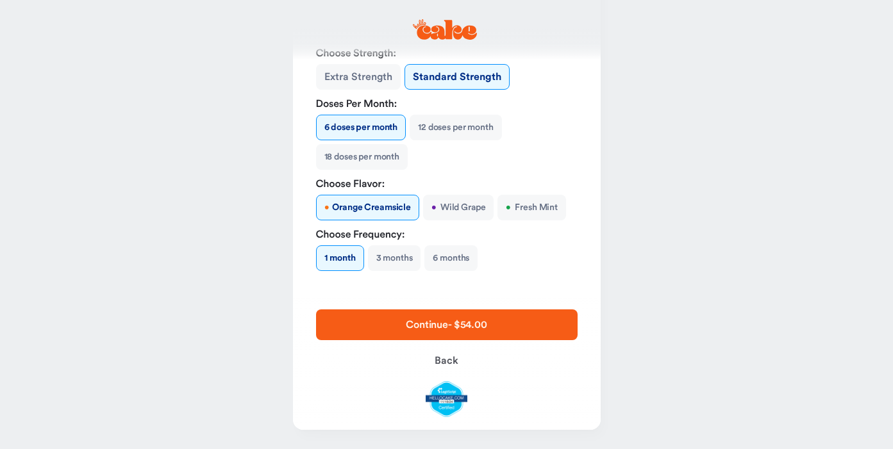
scroll to position [176, 0]
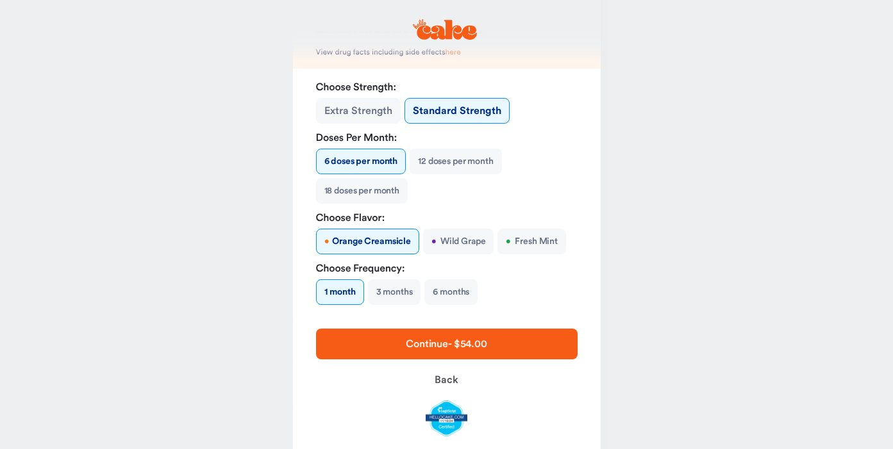
click at [438, 344] on span "Continue - $54.00" at bounding box center [446, 344] width 81 height 10
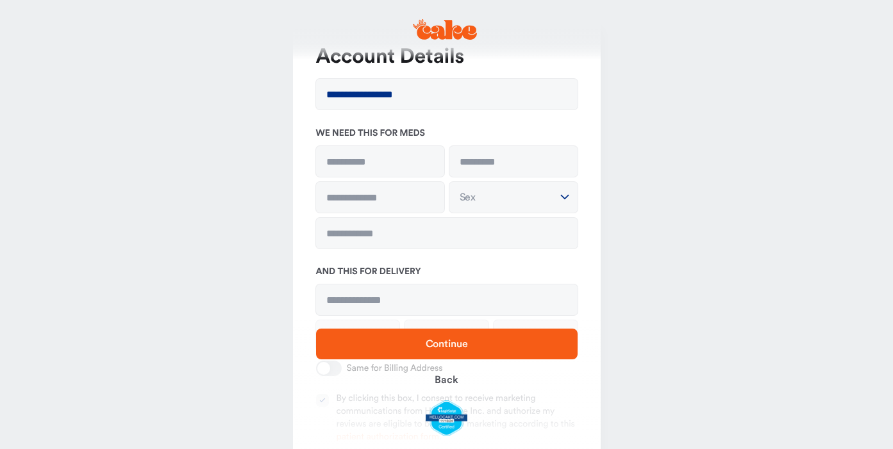
scroll to position [1, 0]
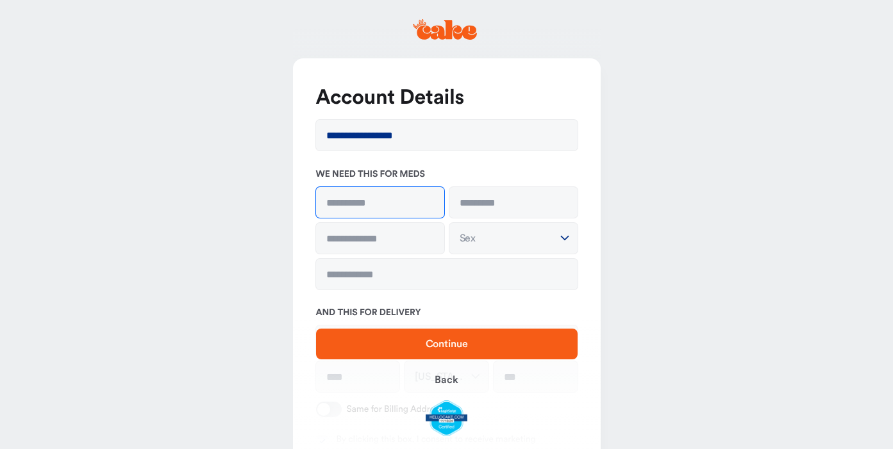
click at [390, 201] on input at bounding box center [380, 202] width 128 height 31
type input "*****"
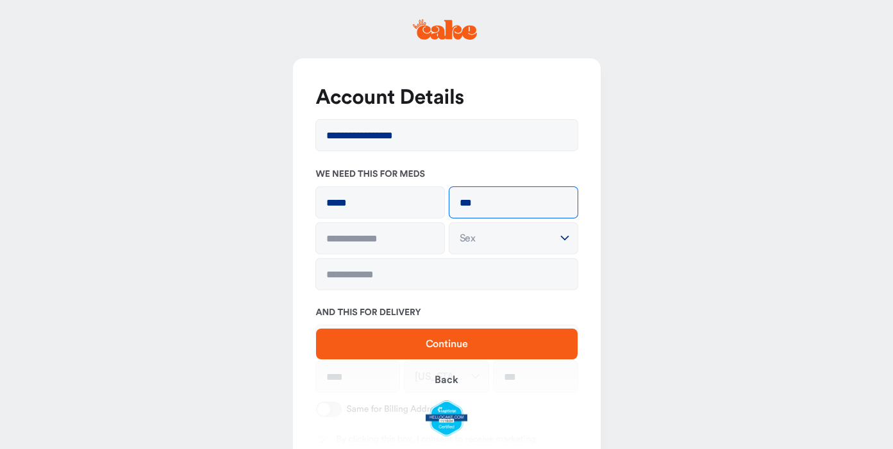
type input "***"
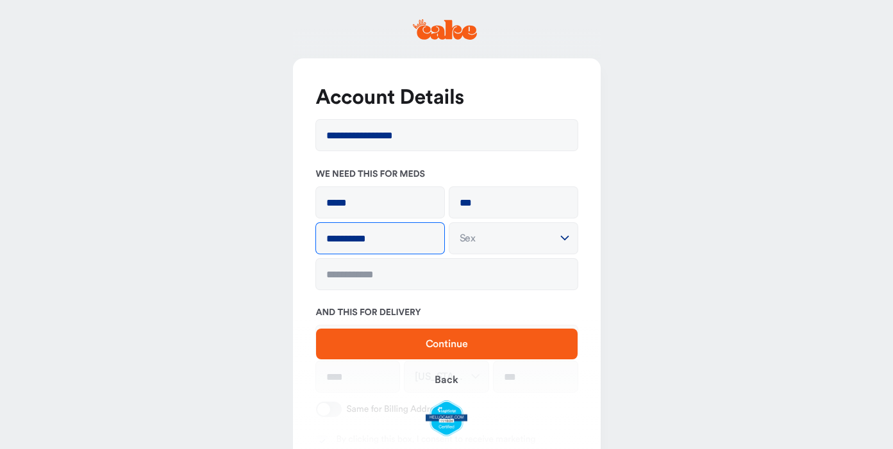
type input "**********"
click at [428, 233] on input "**********" at bounding box center [380, 238] width 128 height 31
type input "**********"
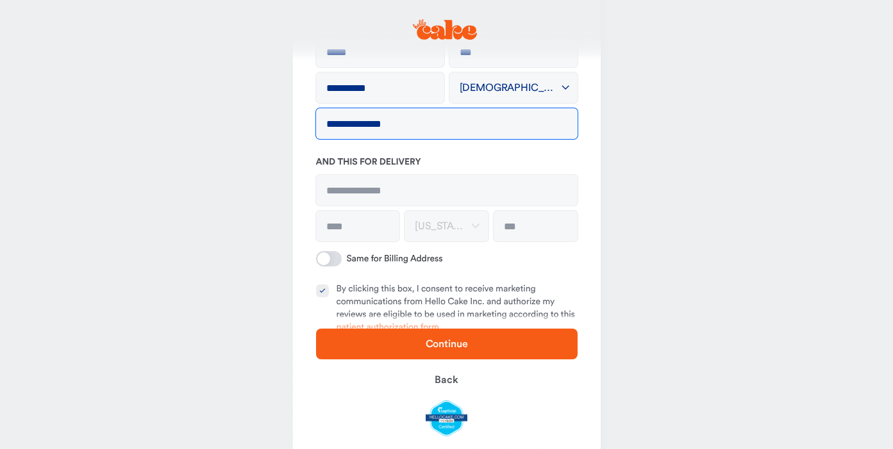
scroll to position [154, 0]
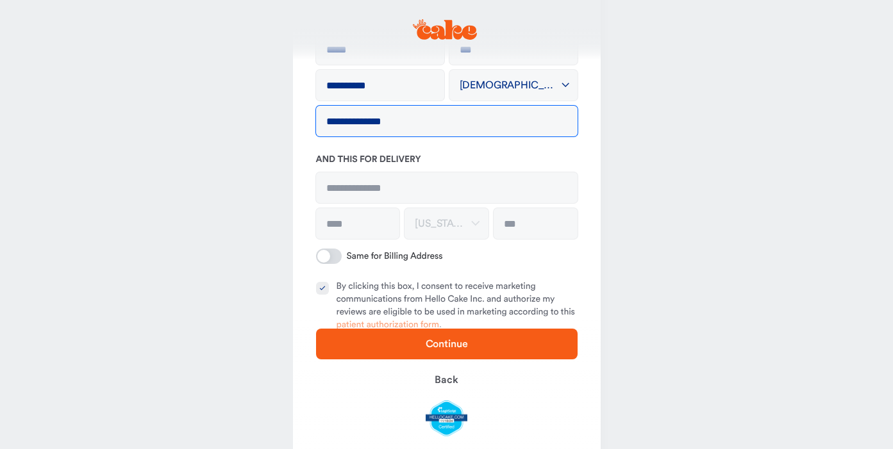
type input "**********"
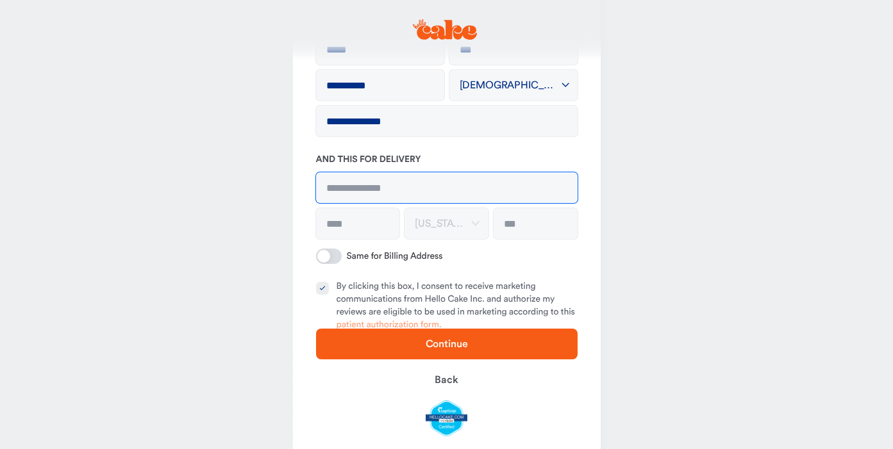
click at [357, 184] on input at bounding box center [447, 187] width 262 height 31
type input "**********"
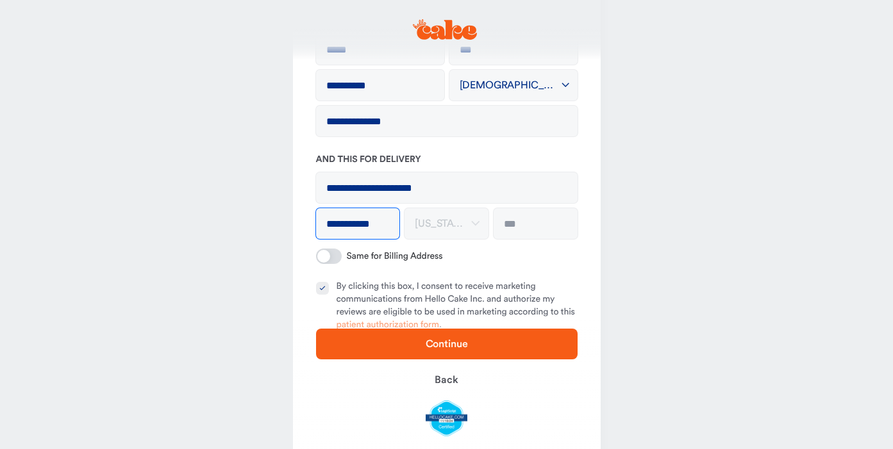
type input "**********"
click at [380, 190] on input "**********" at bounding box center [447, 187] width 262 height 31
type input "**********"
click at [534, 221] on input at bounding box center [536, 223] width 84 height 31
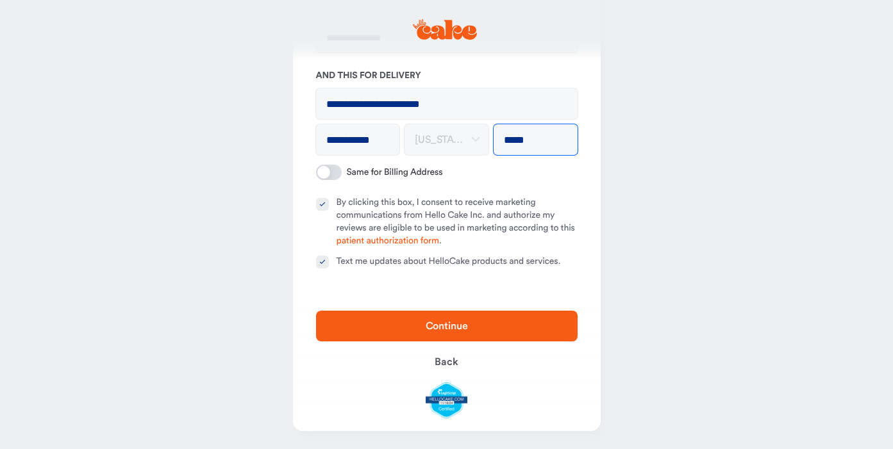
type input "*****"
click at [321, 208] on button "By clicking this box, I consent to receive marketing communications from Hello …" at bounding box center [322, 204] width 13 height 13
click at [323, 264] on button "Text me updates about HelloCake products and services." at bounding box center [322, 262] width 13 height 13
click at [412, 321] on span "Continue" at bounding box center [447, 326] width 221 height 15
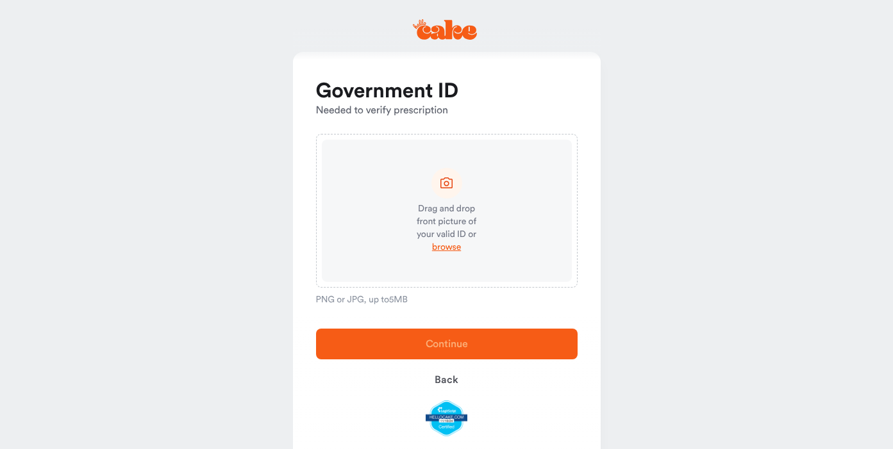
scroll to position [6, 0]
click at [451, 247] on span "browse" at bounding box center [446, 248] width 29 height 13
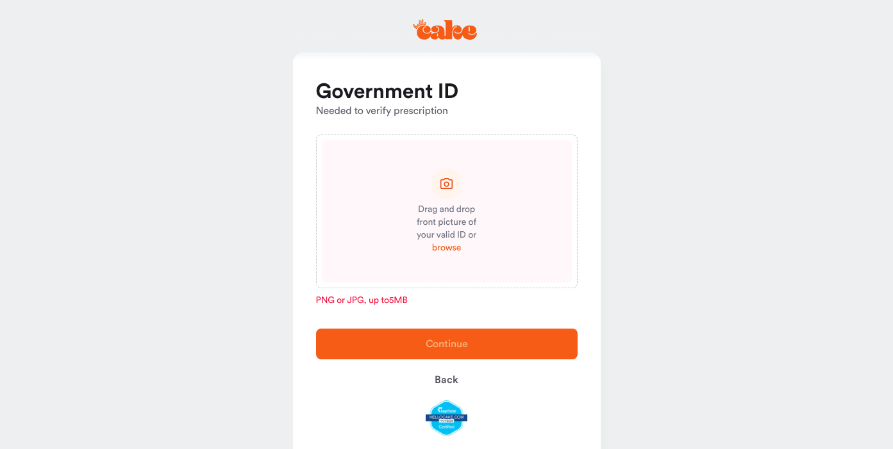
click at [452, 247] on span "browse" at bounding box center [446, 248] width 29 height 13
click at [449, 250] on span "browse" at bounding box center [446, 248] width 29 height 13
click at [448, 248] on span "browse" at bounding box center [446, 248] width 29 height 13
click at [448, 378] on span "Back" at bounding box center [446, 380] width 23 height 10
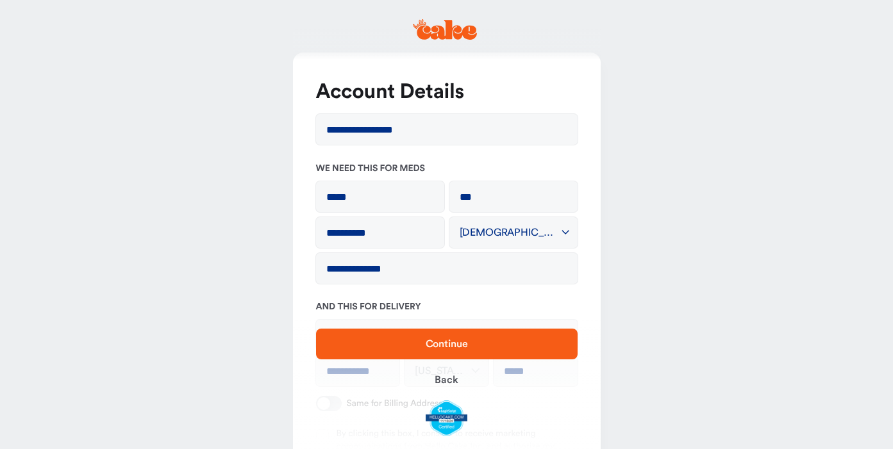
click at [451, 344] on span "Continue" at bounding box center [447, 344] width 42 height 10
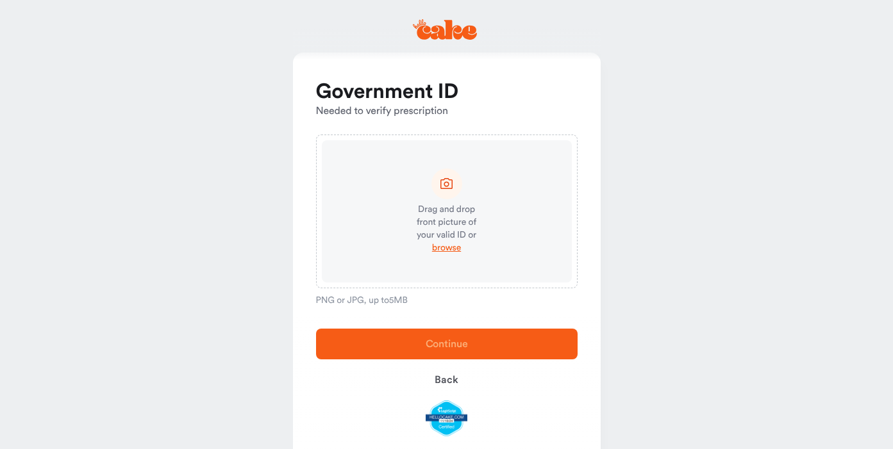
scroll to position [40, 0]
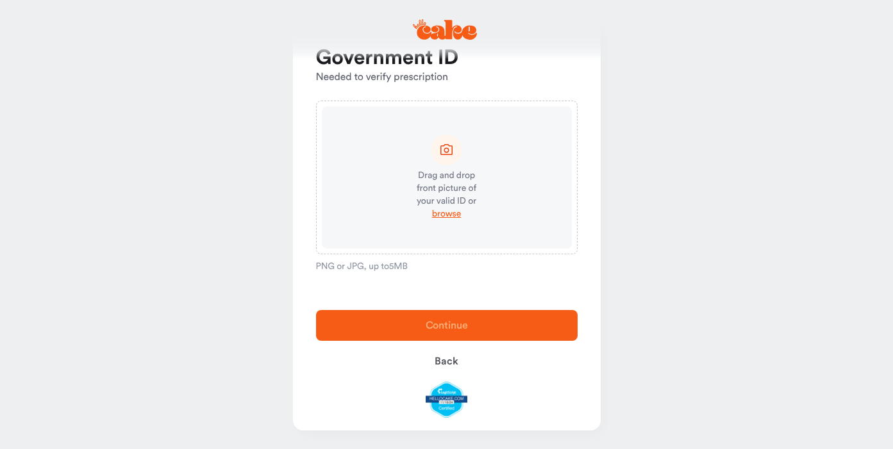
click at [442, 149] on icon at bounding box center [447, 150] width 16 height 16
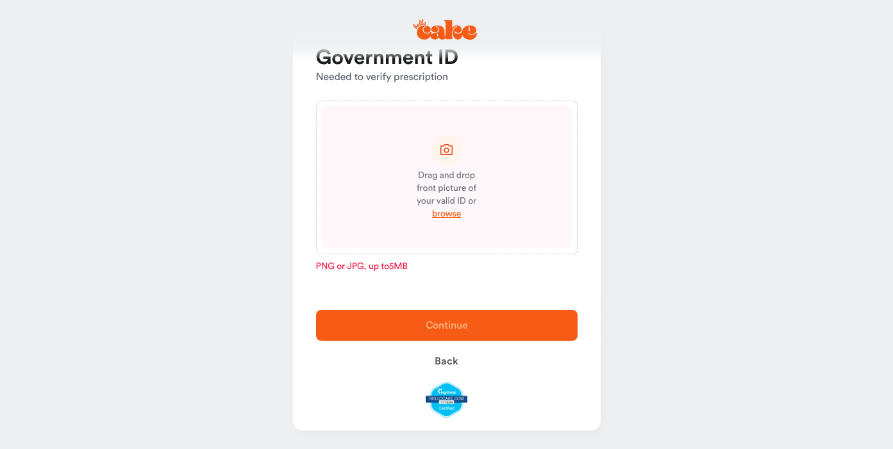
click at [382, 269] on div "PNG or JPG, up to 5 MB" at bounding box center [447, 267] width 262 height 10
click at [490, 283] on div "Government ID Needed to verify prescription Drag and drop front picture of your…" at bounding box center [447, 158] width 308 height 279
click at [450, 216] on span "browse" at bounding box center [446, 214] width 29 height 13
click at [450, 213] on span "browse" at bounding box center [446, 214] width 29 height 13
click at [458, 213] on span "browse" at bounding box center [446, 214] width 29 height 13
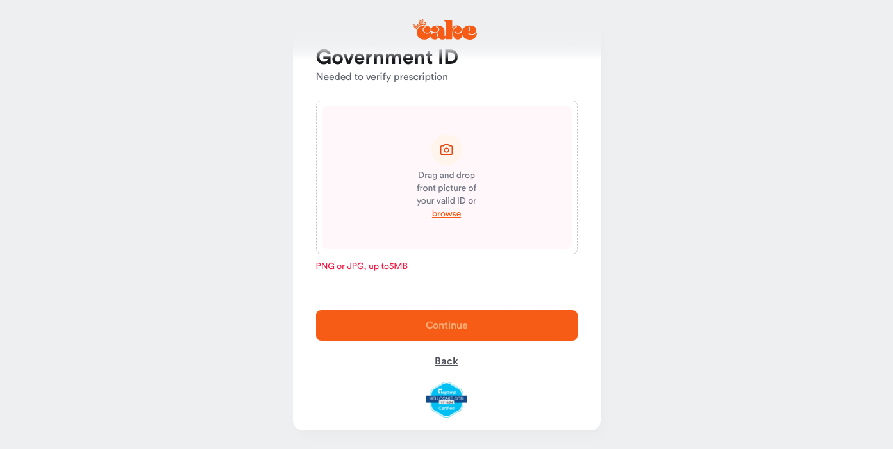
click at [448, 362] on span "Back" at bounding box center [446, 362] width 23 height 10
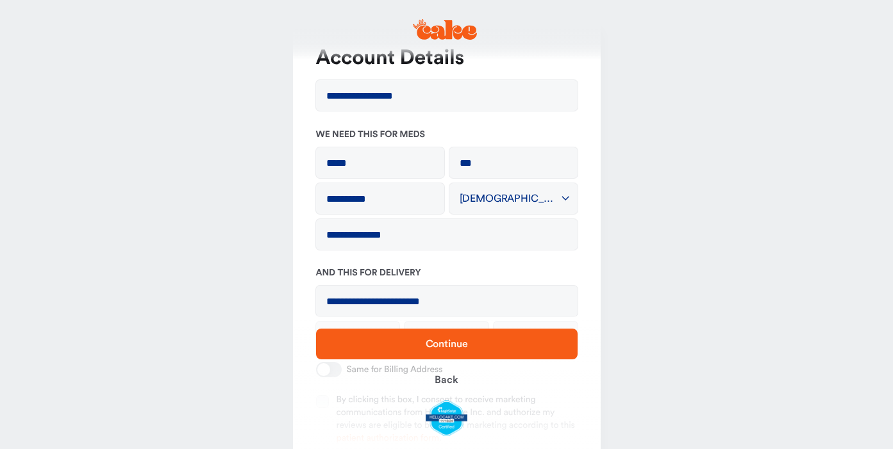
scroll to position [238, 0]
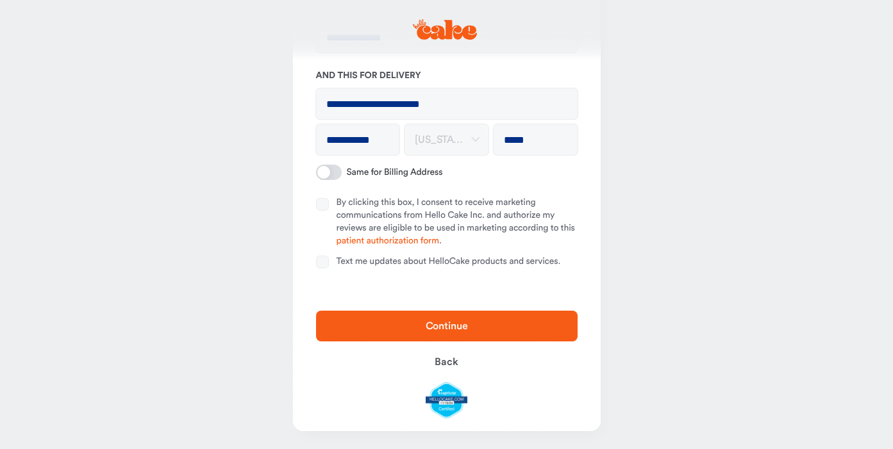
click at [450, 319] on span "Continue" at bounding box center [447, 326] width 221 height 15
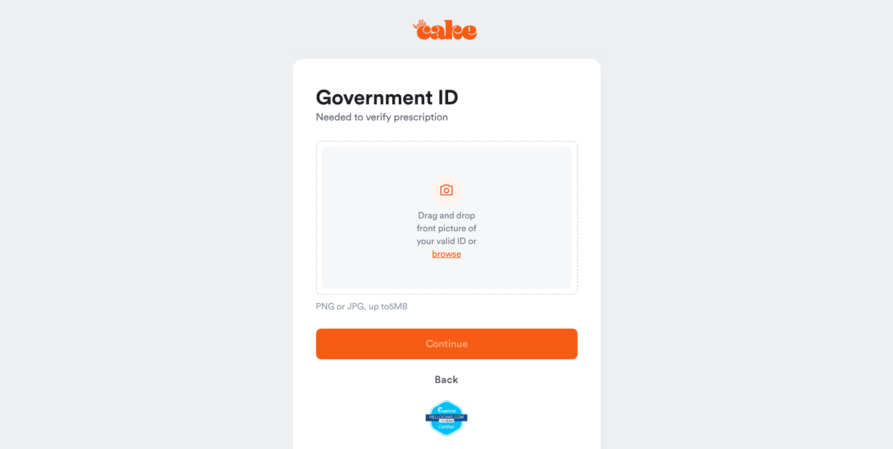
scroll to position [40, 0]
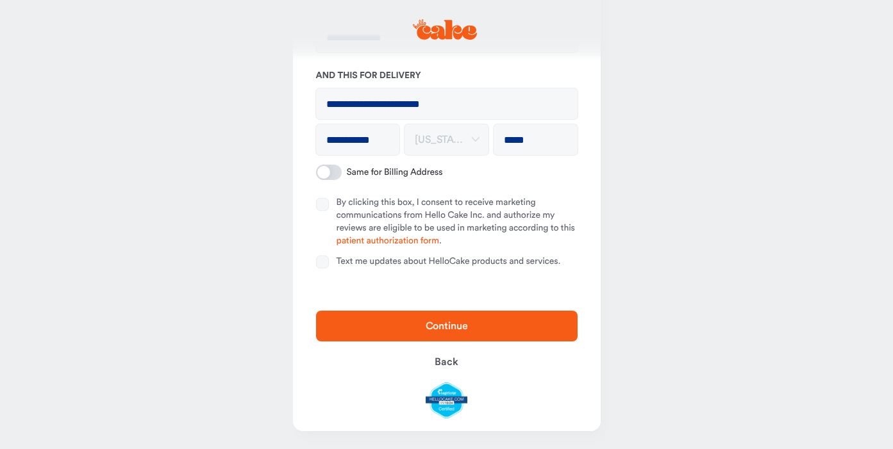
scroll to position [176, 0]
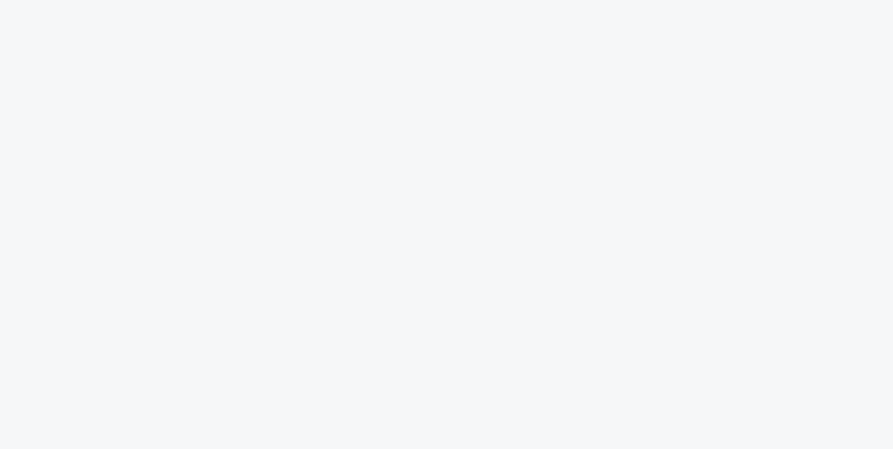
select select "**"
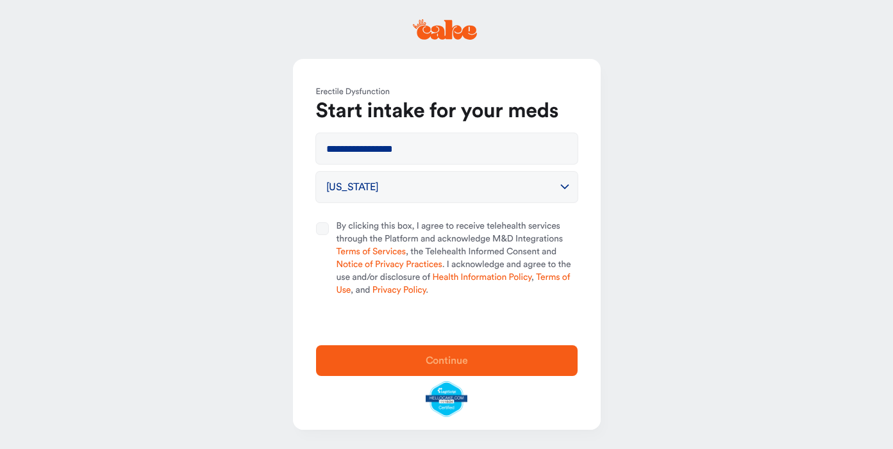
click at [451, 37] on icon at bounding box center [447, 30] width 60 height 20
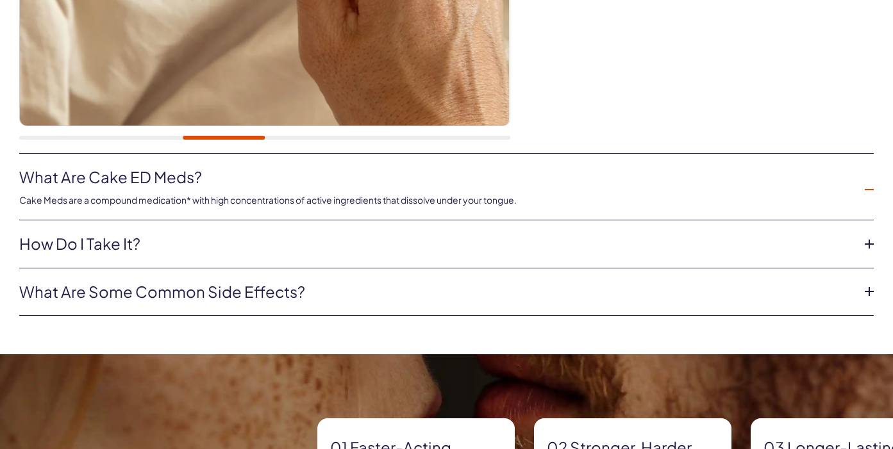
scroll to position [474, 0]
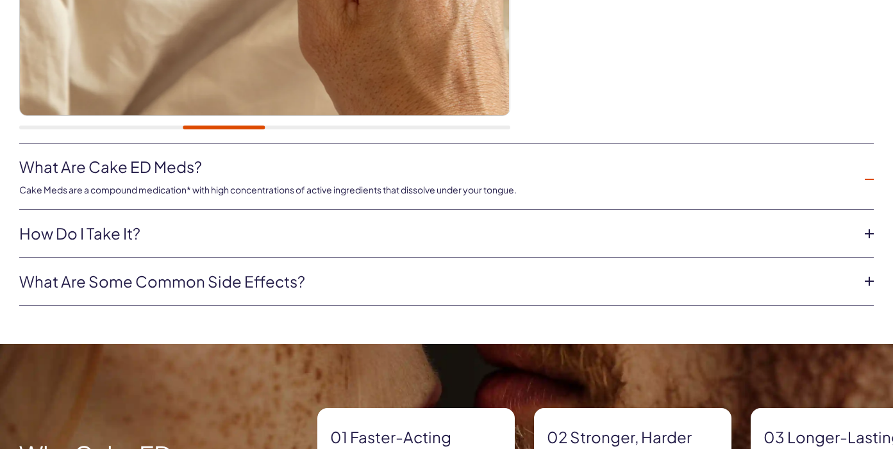
click at [142, 242] on link "How do I take it?" at bounding box center [436, 234] width 834 height 22
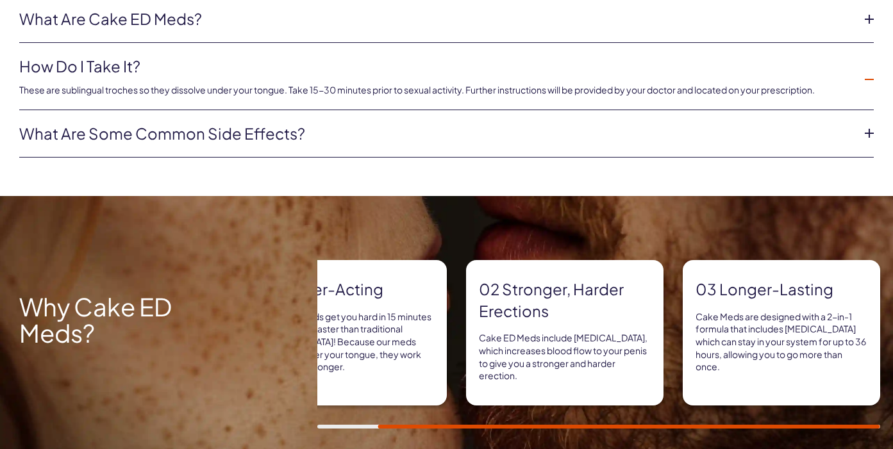
scroll to position [700, 0]
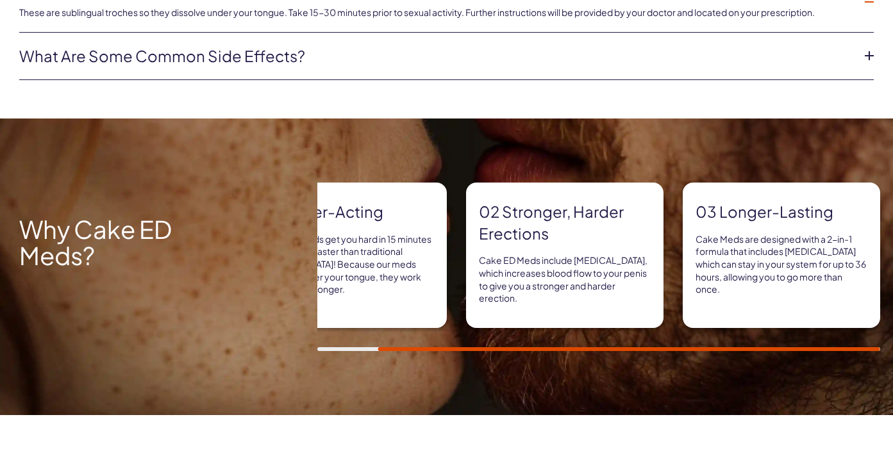
click at [160, 51] on link "What are some common side effects?" at bounding box center [436, 57] width 834 height 22
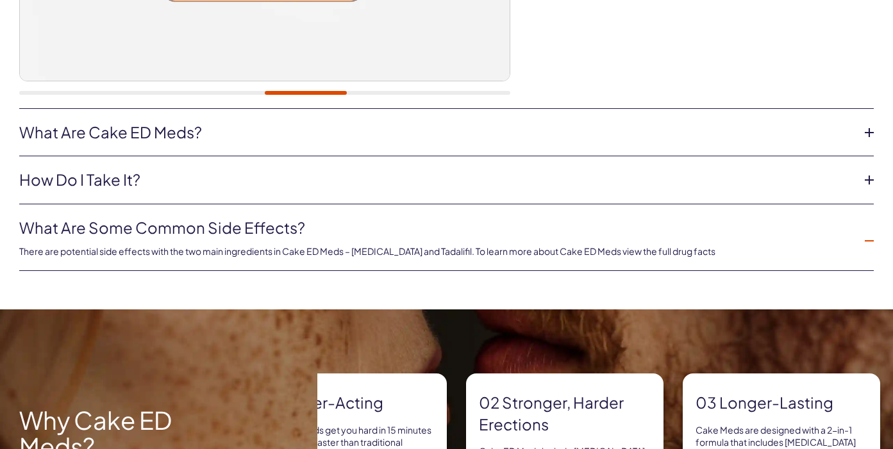
scroll to position [497, 0]
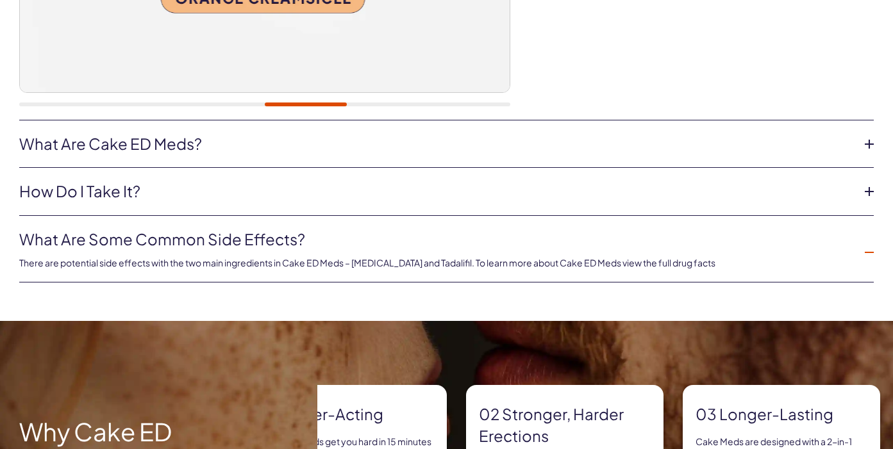
click at [175, 140] on link "What are Cake ED Meds?" at bounding box center [436, 144] width 834 height 22
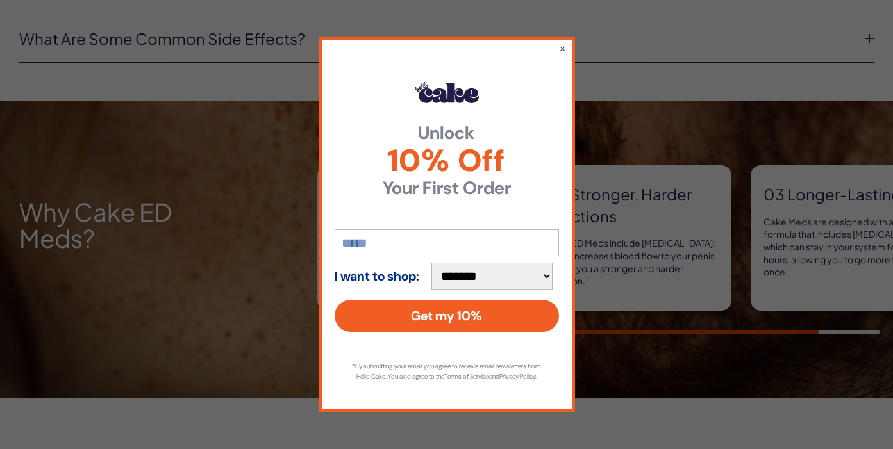
scroll to position [718, 0]
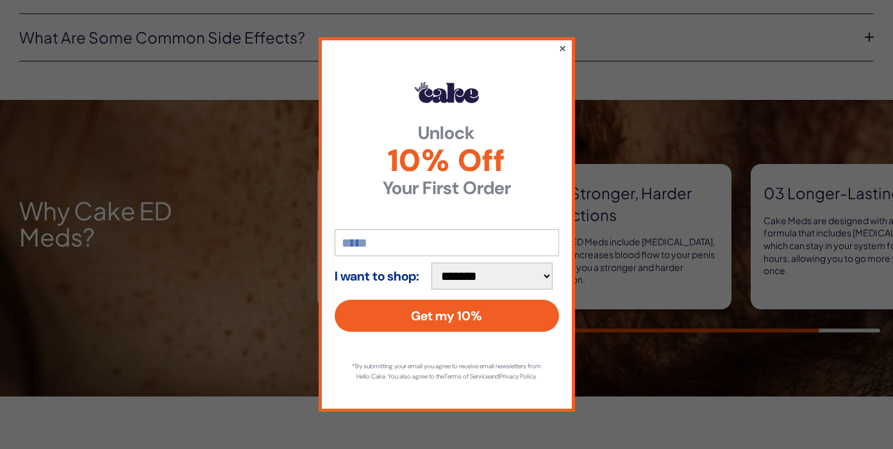
click at [562, 43] on button "×" at bounding box center [562, 47] width 8 height 15
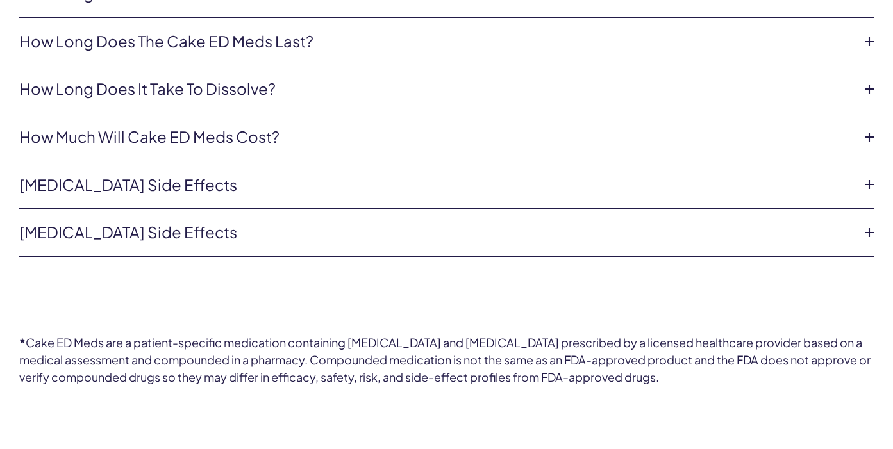
scroll to position [3079, 0]
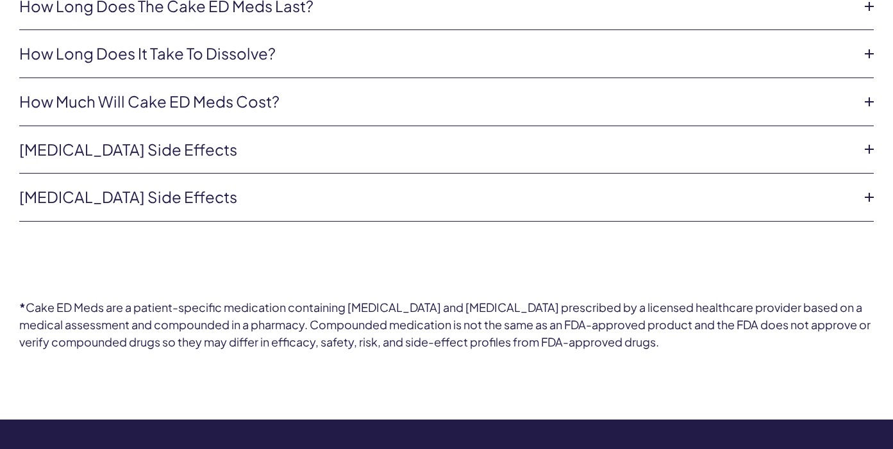
click at [332, 94] on link "How much will Cake ED Meds cost?" at bounding box center [436, 102] width 834 height 22
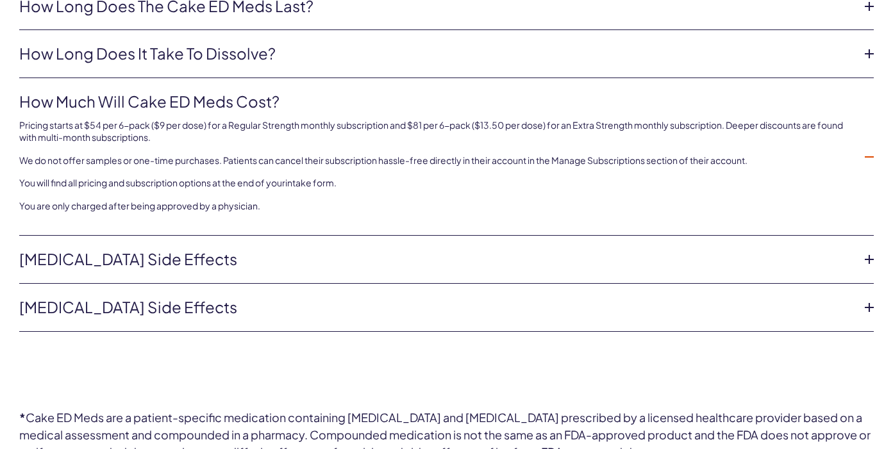
click at [327, 43] on link "How long does it take to dissolve?" at bounding box center [436, 54] width 834 height 22
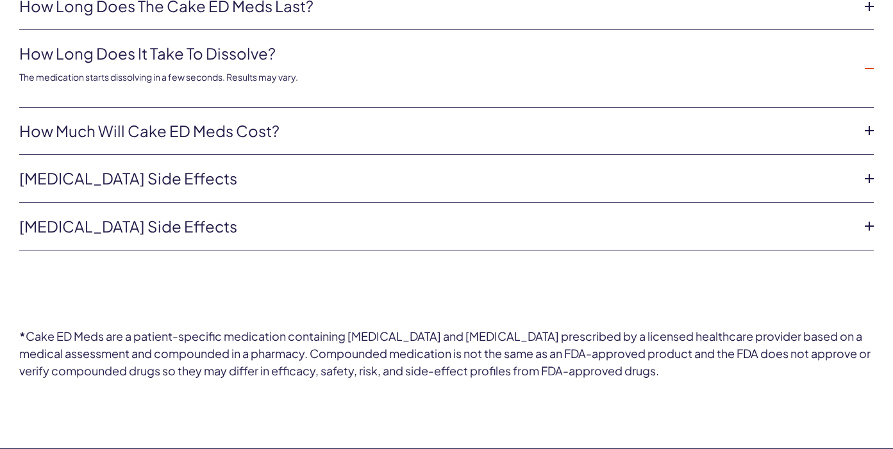
click at [317, 108] on li "How much will Cake ED Meds cost? Pricing starts at $54 per 6-pack ($9 per dose)…" at bounding box center [446, 132] width 855 height 48
click at [316, 133] on li "How much will Cake ED Meds cost? Pricing starts at $54 per 6-pack ($9 per dose)…" at bounding box center [446, 132] width 855 height 48
click at [265, 121] on link "How much will Cake ED Meds cost?" at bounding box center [436, 132] width 834 height 22
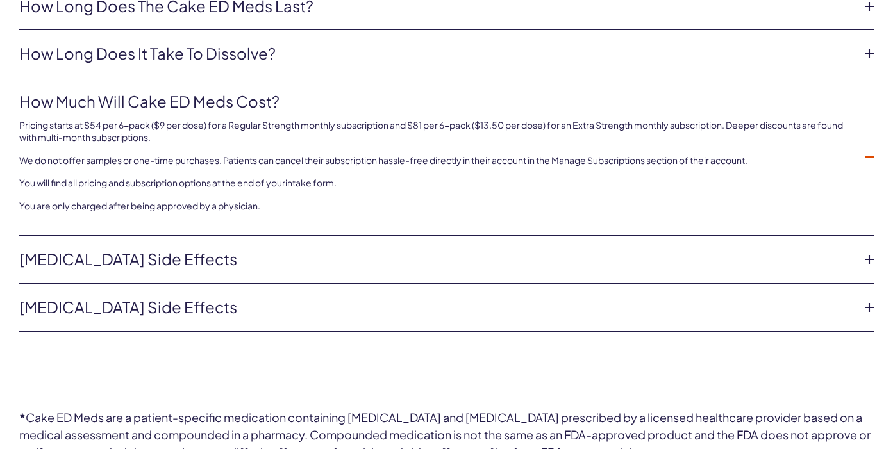
click at [276, 251] on link "[MEDICAL_DATA] Side Effects" at bounding box center [436, 260] width 834 height 22
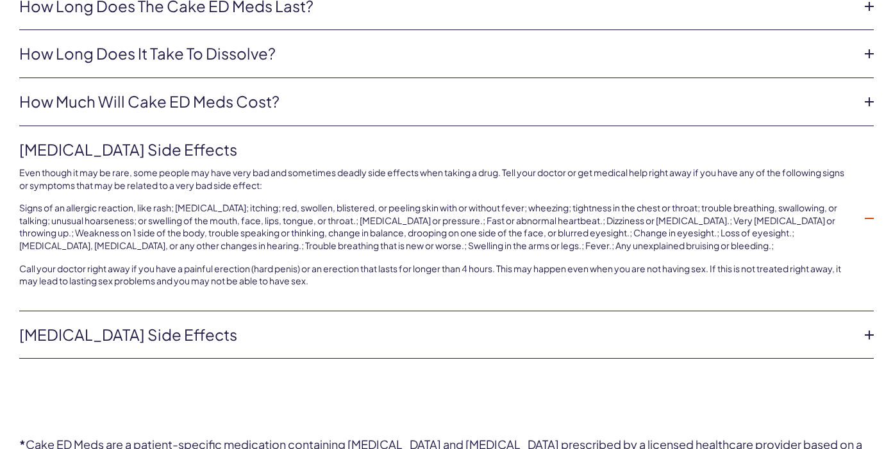
click at [260, 331] on link "[MEDICAL_DATA] Side Effects" at bounding box center [436, 335] width 834 height 22
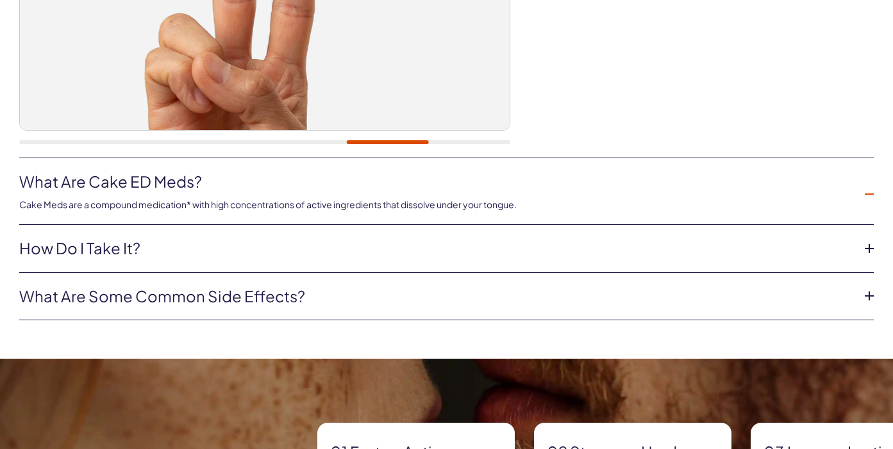
scroll to position [446, 0]
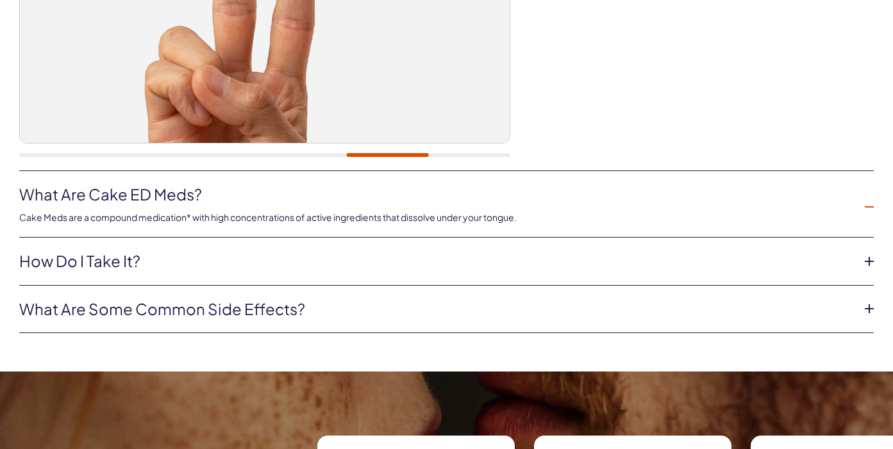
click at [208, 190] on link "What are Cake ED Meds?" at bounding box center [436, 195] width 834 height 22
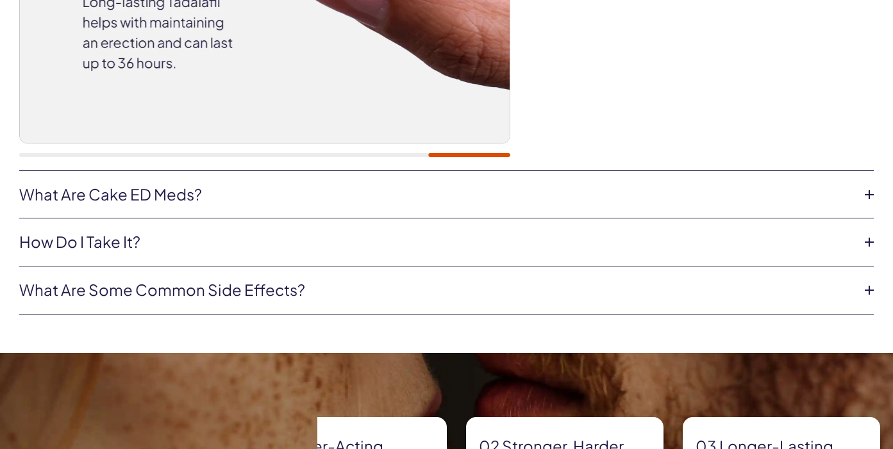
click at [241, 255] on li "How do I take it? These are sublingual troches so they dissolve under your tong…" at bounding box center [446, 243] width 855 height 48
click at [262, 289] on link "What are some common side effects?" at bounding box center [436, 291] width 834 height 22
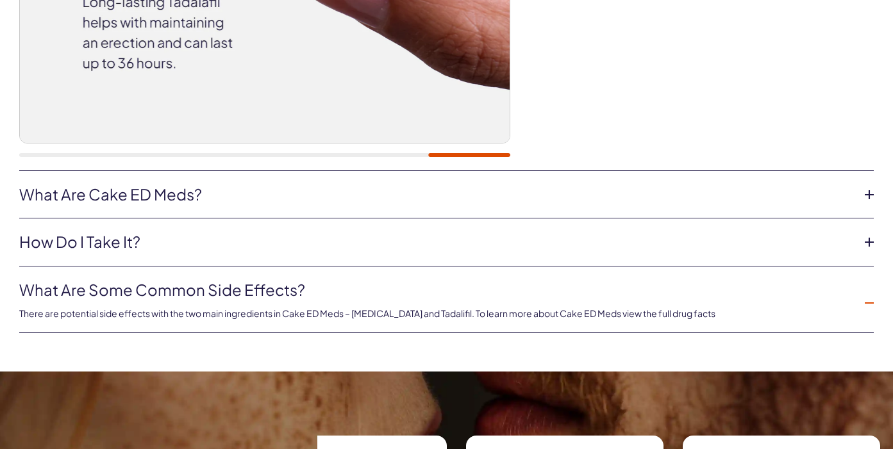
click at [270, 229] on li "How do I take it? These are sublingual troches so they dissolve under your tong…" at bounding box center [446, 243] width 855 height 48
click at [199, 242] on link "How do I take it?" at bounding box center [436, 242] width 834 height 22
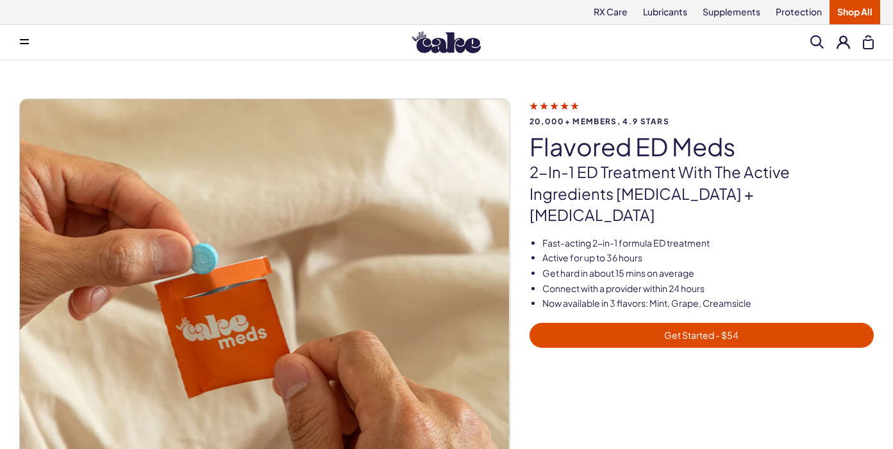
scroll to position [199, 0]
